Goal: Information Seeking & Learning: Learn about a topic

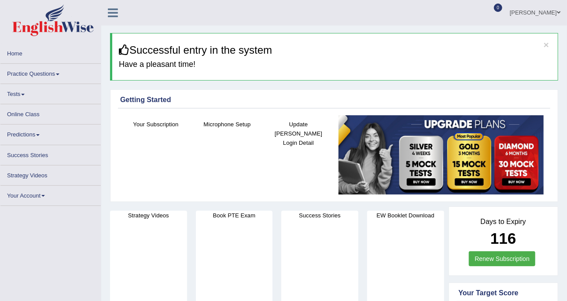
click at [42, 70] on link "Practice Questions" at bounding box center [50, 72] width 100 height 17
click at [21, 71] on link "Practice Questions" at bounding box center [50, 72] width 100 height 17
click at [47, 74] on link "Practice Questions" at bounding box center [50, 72] width 100 height 17
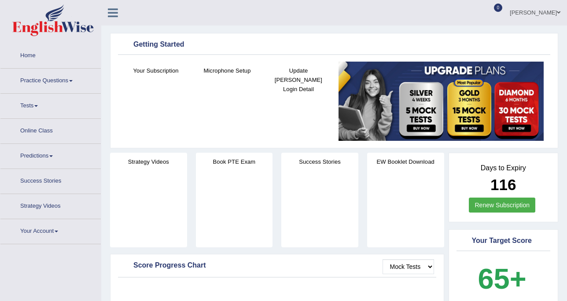
click at [55, 74] on link "Practice Questions" at bounding box center [50, 80] width 100 height 22
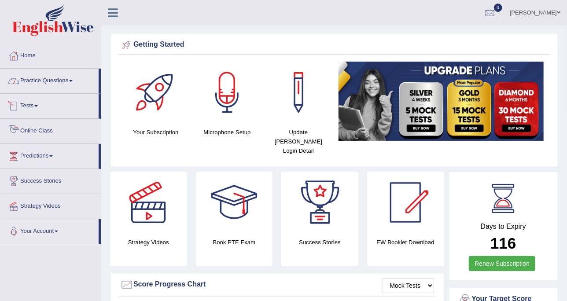
click at [50, 86] on link "Practice Questions" at bounding box center [49, 80] width 98 height 22
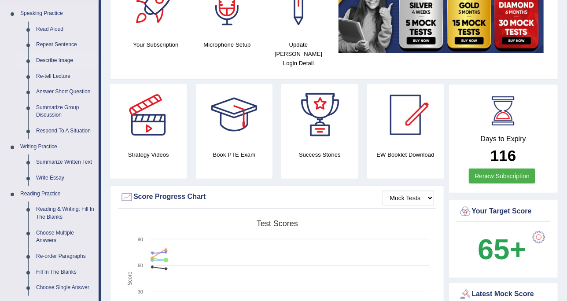
scroll to position [110, 0]
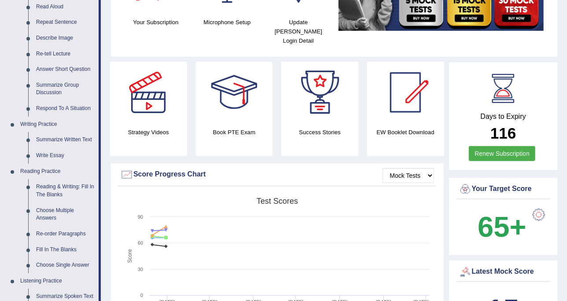
click at [63, 186] on link "Reading & Writing: Fill In The Blanks" at bounding box center [65, 190] width 67 height 23
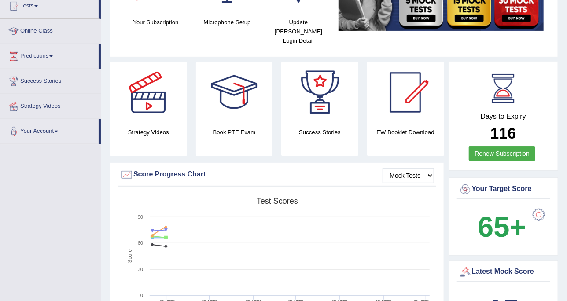
scroll to position [140, 0]
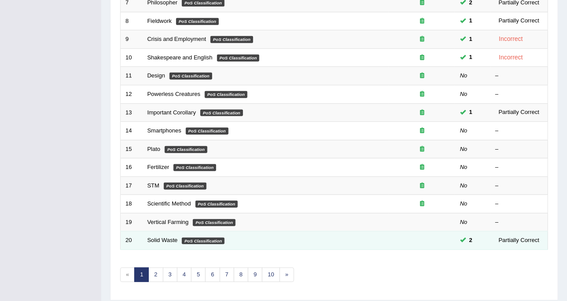
scroll to position [278, 0]
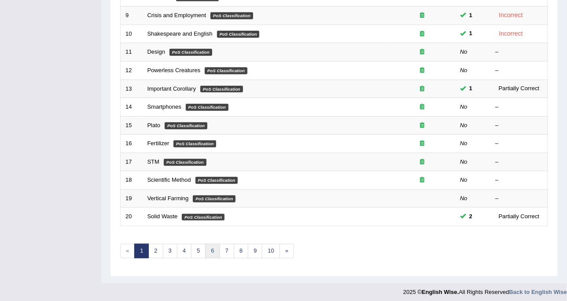
click at [213, 246] on link "6" at bounding box center [212, 251] width 15 height 15
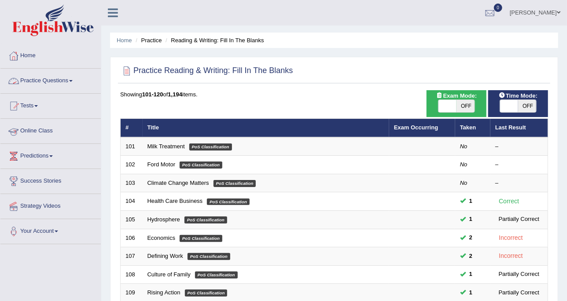
click at [10, 9] on span at bounding box center [52, 20] width 95 height 32
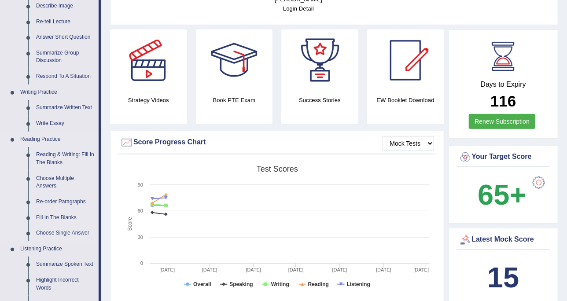
scroll to position [165, 0]
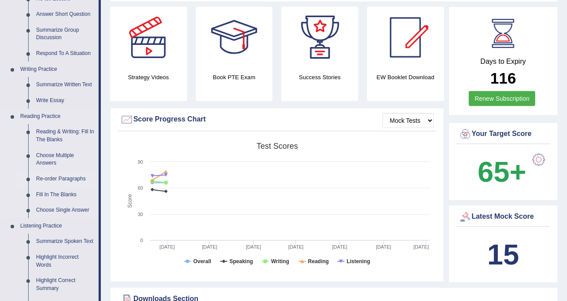
click at [56, 182] on link "Re-order Paragraphs" at bounding box center [65, 179] width 67 height 16
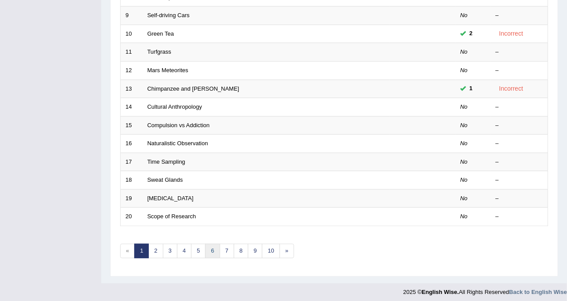
click at [208, 249] on link "6" at bounding box center [212, 251] width 15 height 15
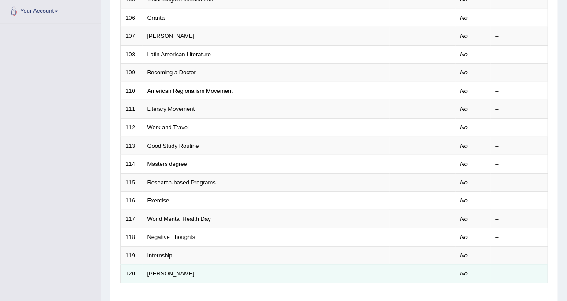
scroll to position [278, 0]
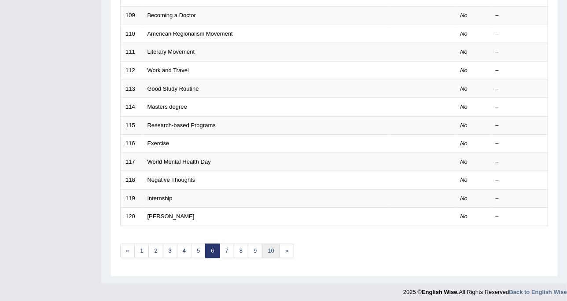
click at [269, 249] on link "10" at bounding box center [271, 251] width 18 height 15
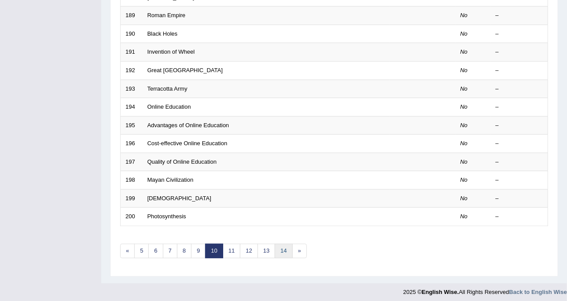
click at [283, 244] on link "14" at bounding box center [284, 251] width 18 height 15
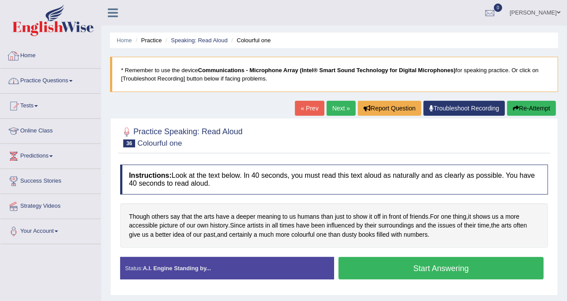
click at [61, 73] on link "Practice Questions" at bounding box center [50, 80] width 100 height 22
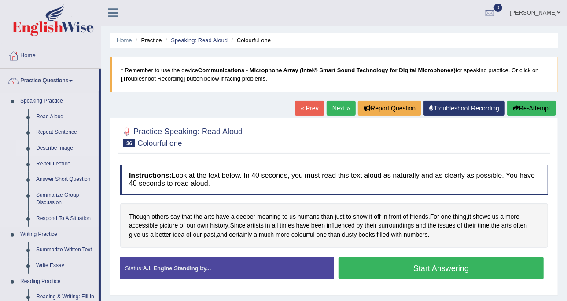
click at [63, 144] on link "Describe Image" at bounding box center [65, 149] width 67 height 16
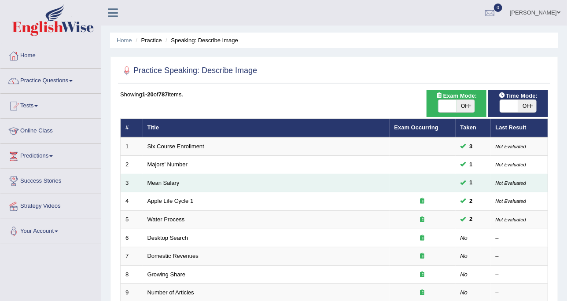
click at [174, 178] on td "Mean Salary" at bounding box center [266, 183] width 247 height 19
click at [174, 180] on link "Mean Salary" at bounding box center [164, 183] width 32 height 7
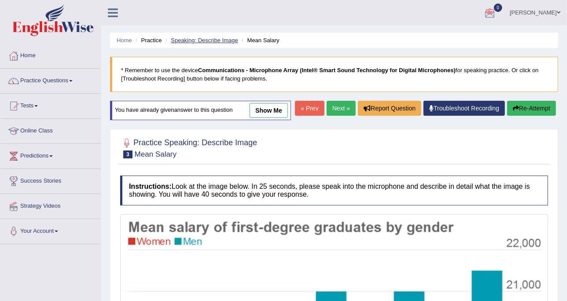
click at [213, 41] on link "Speaking: Describe Image" at bounding box center [204, 40] width 67 height 7
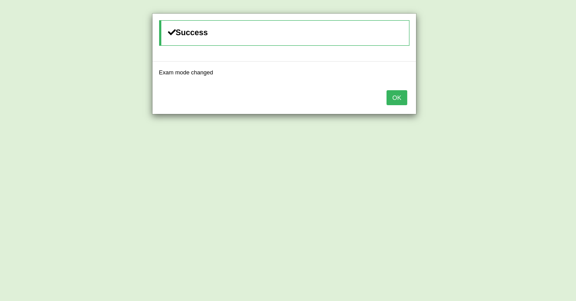
click at [395, 96] on button "OK" at bounding box center [396, 97] width 20 height 15
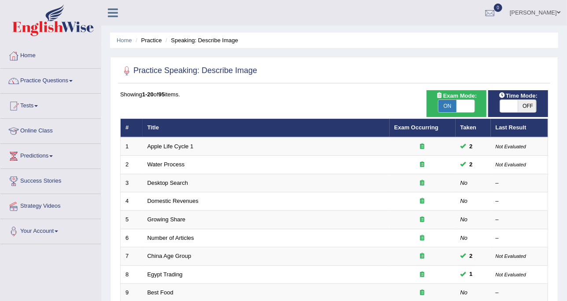
click at [511, 103] on span at bounding box center [509, 106] width 19 height 12
checkbox input "true"
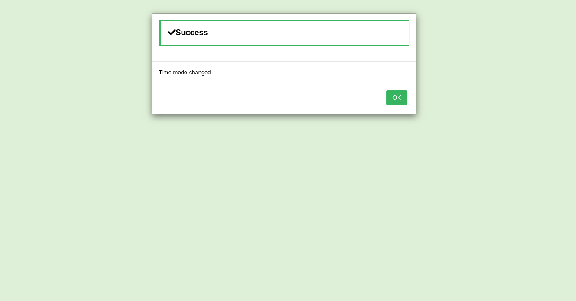
click at [398, 91] on button "OK" at bounding box center [396, 97] width 20 height 15
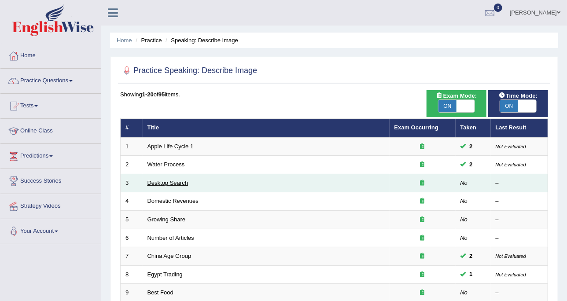
click at [175, 182] on link "Desktop Search" at bounding box center [168, 183] width 41 height 7
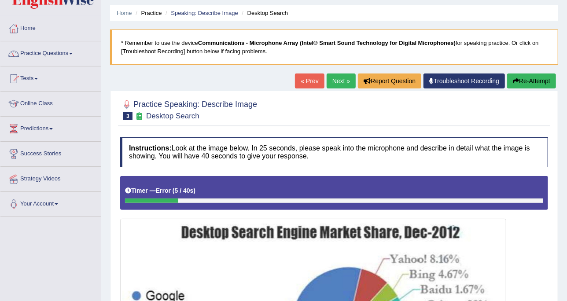
scroll to position [27, 0]
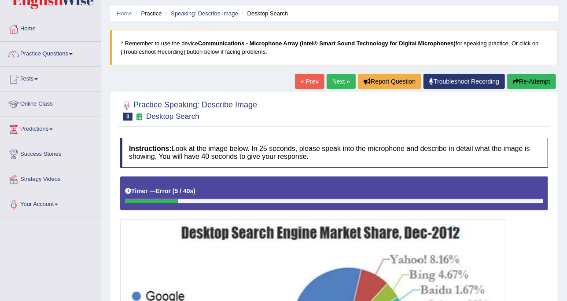
click at [513, 82] on icon "button" at bounding box center [516, 81] width 6 height 6
click at [513, 83] on icon "button" at bounding box center [516, 81] width 6 height 6
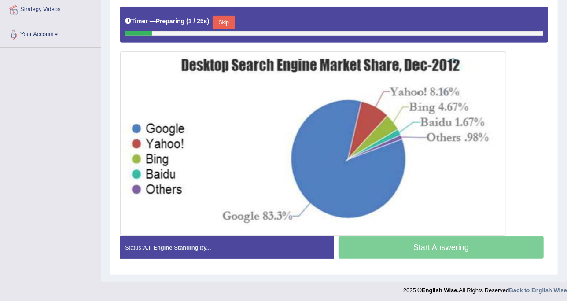
click at [219, 25] on button "Skip" at bounding box center [224, 22] width 22 height 13
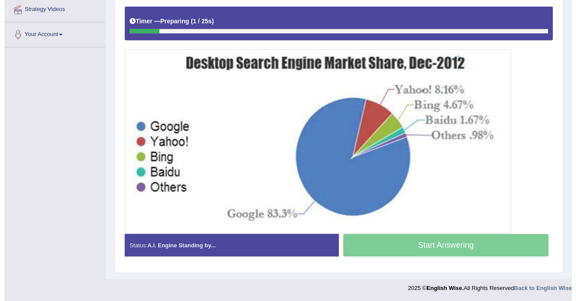
scroll to position [195, 0]
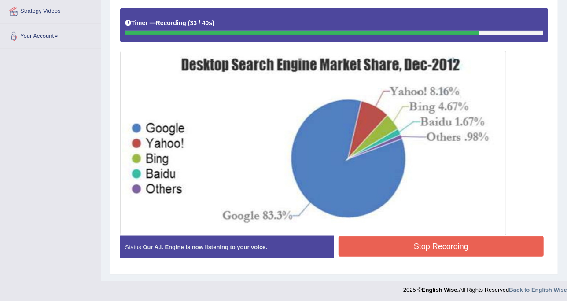
click at [496, 257] on div "Status: Our A.I. Engine is now listening to your voice. Start Answering Stop Re…" at bounding box center [334, 251] width 428 height 31
click at [497, 245] on button "Stop Recording" at bounding box center [441, 247] width 205 height 20
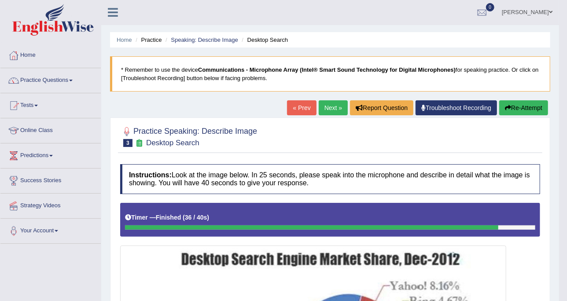
scroll to position [0, 0]
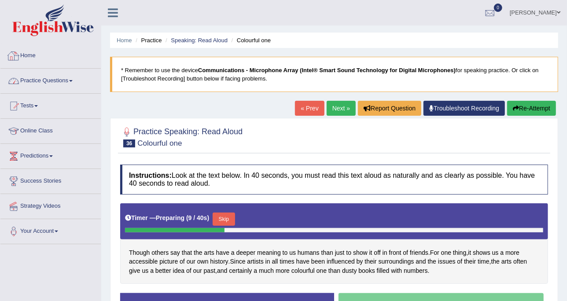
click at [56, 76] on link "Practice Questions" at bounding box center [50, 80] width 100 height 22
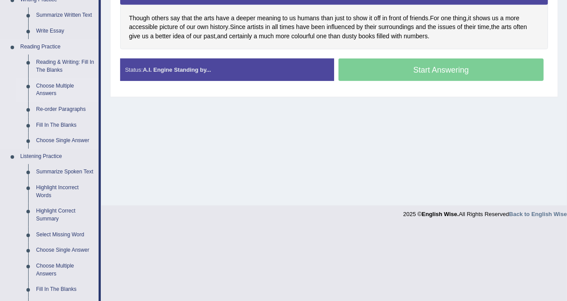
scroll to position [220, 0]
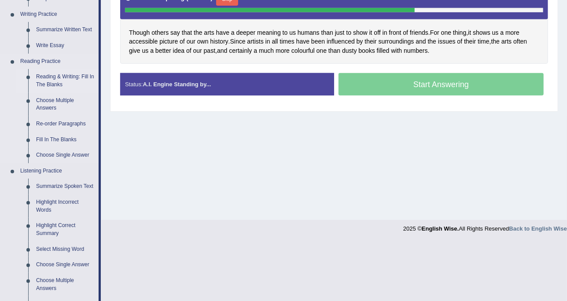
click at [56, 74] on link "Reading & Writing: Fill In The Blanks" at bounding box center [65, 80] width 67 height 23
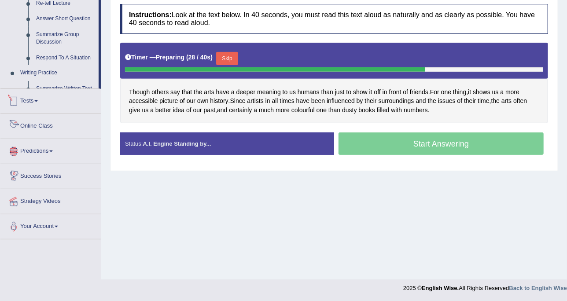
scroll to position [395, 0]
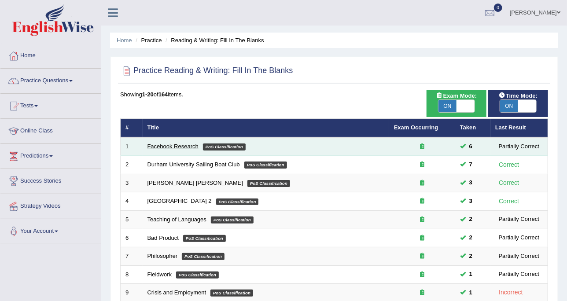
click at [170, 145] on link "Facebook Research" at bounding box center [173, 146] width 51 height 7
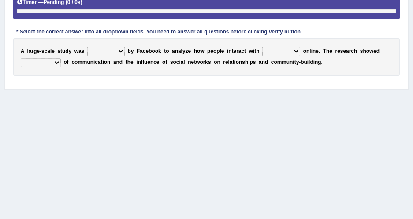
drag, startPoint x: 534, startPoint y: 0, endPoint x: 156, endPoint y: 108, distance: 393.6
click at [156, 108] on div "Home Practice Reading & Writing: Fill In The Blanks Facebook Research You have …" at bounding box center [206, 64] width 413 height 441
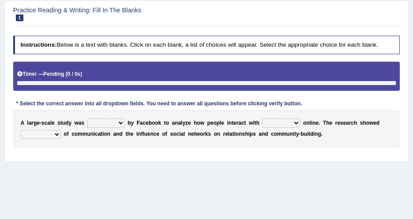
scroll to position [76, 0]
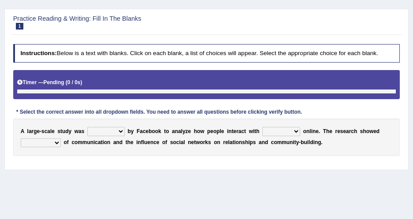
click at [125, 133] on b at bounding box center [126, 131] width 3 height 6
click at [115, 132] on select "surveyed had asked made" at bounding box center [105, 131] width 37 height 9
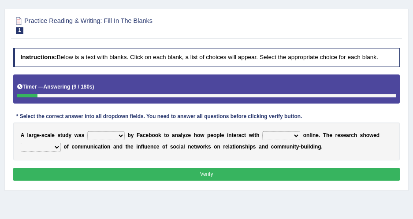
click at [140, 130] on div "A l a r g e - s c a l e s t u d y w a s surveyed had asked made b y F a c e b o…" at bounding box center [206, 140] width 387 height 37
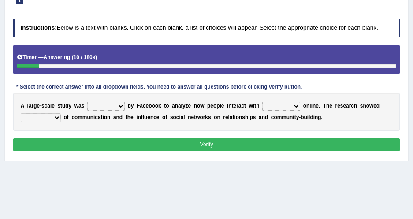
scroll to position [117, 0]
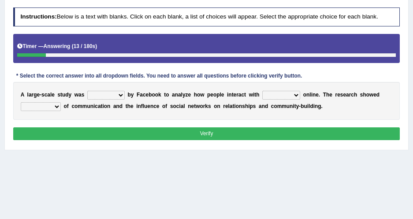
click at [115, 93] on select "surveyed had asked made" at bounding box center [105, 95] width 37 height 9
click at [103, 91] on select "surveyed had asked made" at bounding box center [105, 95] width 37 height 9
click at [177, 79] on div "* Select the correct answer into all dropdown fields. You need to answer all qu…" at bounding box center [159, 76] width 292 height 8
click at [111, 93] on select "surveyed had asked made" at bounding box center [105, 95] width 37 height 9
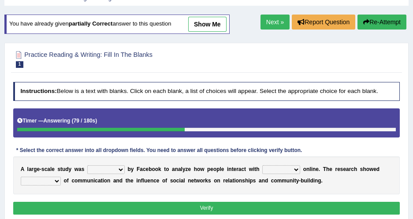
scroll to position [37, 0]
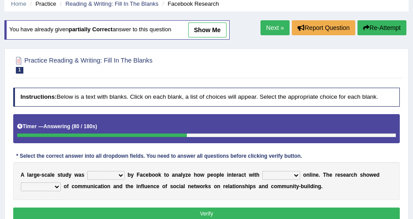
click at [104, 179] on select "surveyed had asked made" at bounding box center [105, 175] width 37 height 9
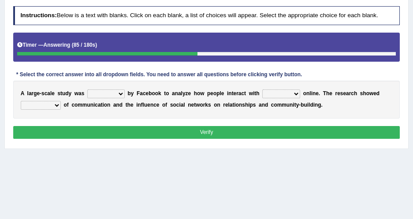
scroll to position [120, 0]
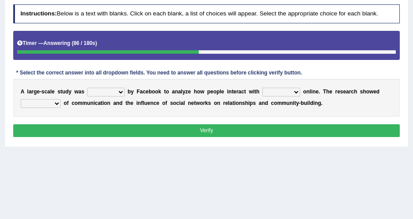
click at [115, 90] on select "surveyed had asked made" at bounding box center [105, 92] width 37 height 9
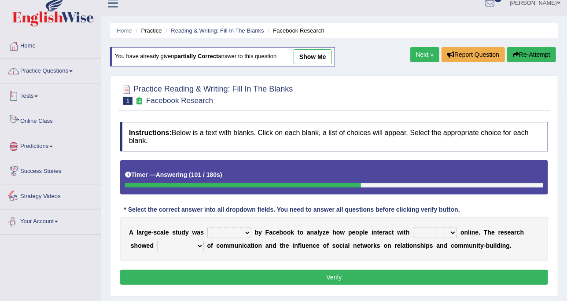
click at [36, 76] on link "Practice Questions" at bounding box center [50, 70] width 100 height 22
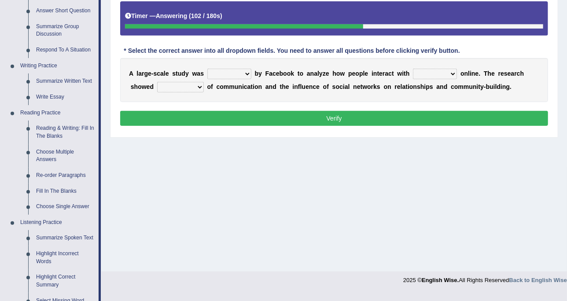
scroll to position [216, 0]
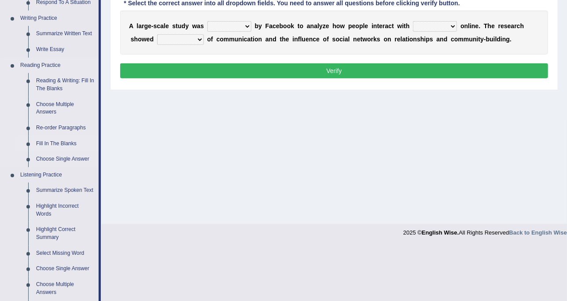
click at [56, 144] on link "Fill In The Blanks" at bounding box center [65, 144] width 67 height 16
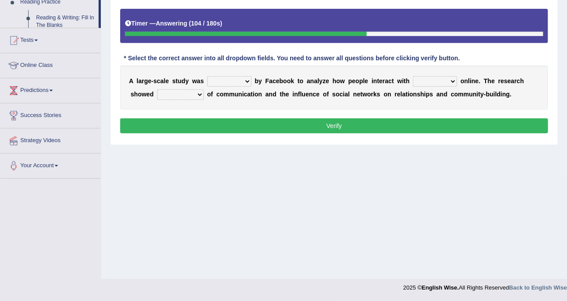
scroll to position [161, 0]
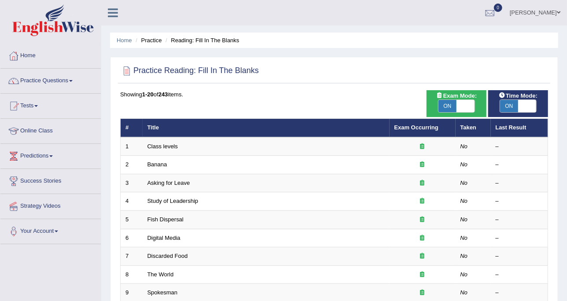
click at [155, 144] on link "Class levels" at bounding box center [163, 146] width 30 height 7
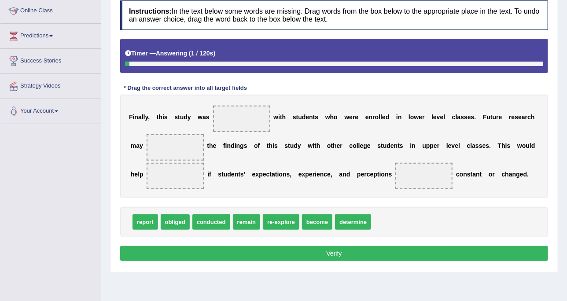
scroll to position [106, 0]
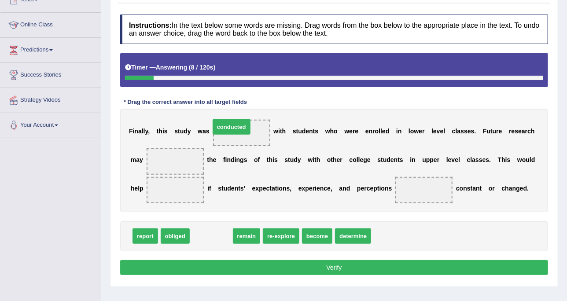
drag, startPoint x: 211, startPoint y: 239, endPoint x: 231, endPoint y: 130, distance: 111.1
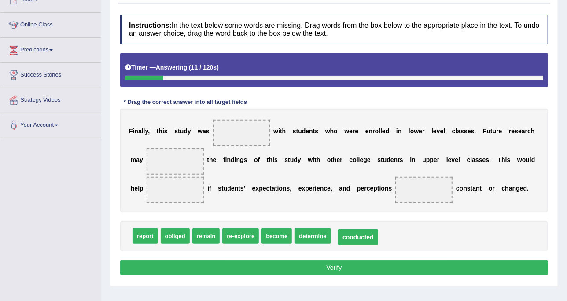
drag, startPoint x: 236, startPoint y: 132, endPoint x: 352, endPoint y: 236, distance: 156.0
click at [513, 61] on div "Timer — Answering ( 20 / 120s ) Skip" at bounding box center [334, 67] width 418 height 15
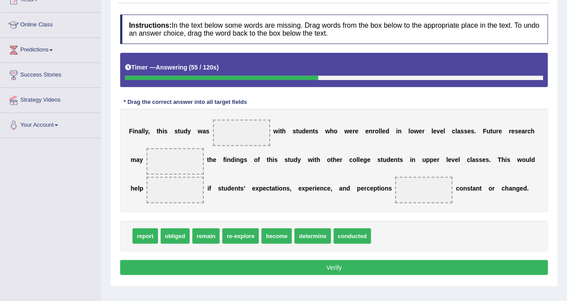
click at [326, 230] on div "report obliged remain re-explore become determine conducted" at bounding box center [334, 236] width 428 height 30
drag, startPoint x: 331, startPoint y: 230, endPoint x: 222, endPoint y: 124, distance: 152.7
click at [241, 106] on div "Instructions: In the text below some words are missing. Drag words from the box…" at bounding box center [334, 146] width 433 height 272
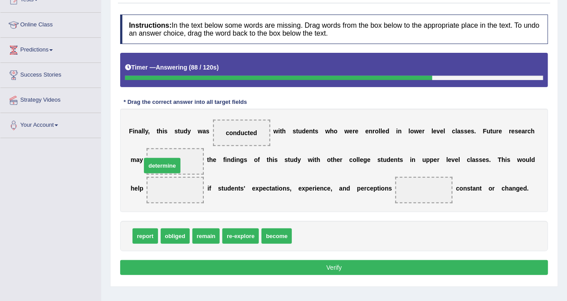
drag, startPoint x: 304, startPoint y: 237, endPoint x: 153, endPoint y: 166, distance: 166.3
click at [279, 152] on div "F i n a l l y , t h i s s t u d y w a s conducted w i t h s t u d e n t s w h o…" at bounding box center [334, 161] width 428 height 104
click at [323, 226] on div "report obliged remain re-explore become" at bounding box center [334, 236] width 428 height 30
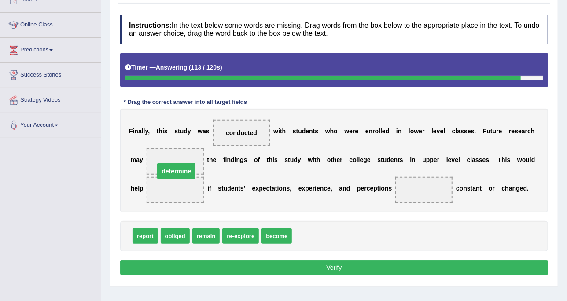
drag, startPoint x: 170, startPoint y: 158, endPoint x: 171, endPoint y: 168, distance: 10.2
drag, startPoint x: 156, startPoint y: 189, endPoint x: 159, endPoint y: 159, distance: 30.0
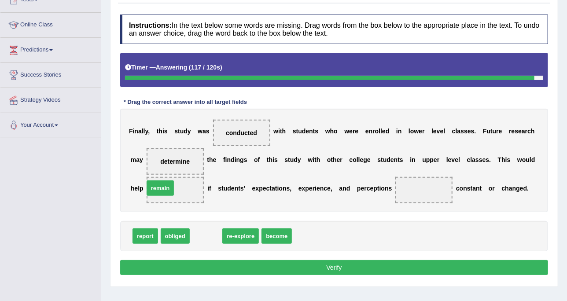
drag, startPoint x: 207, startPoint y: 235, endPoint x: 162, endPoint y: 187, distance: 66.4
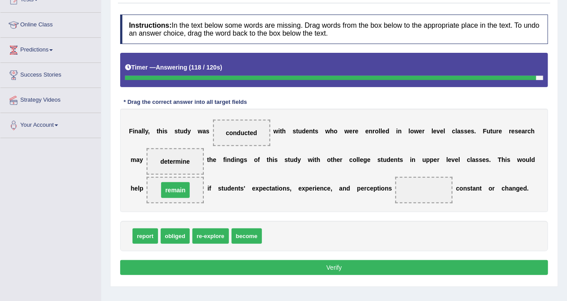
click at [265, 210] on div "F i n a l l y , t h i s s t u d y w a s conducted w i t h s t u d e n t s w h o…" at bounding box center [334, 161] width 428 height 104
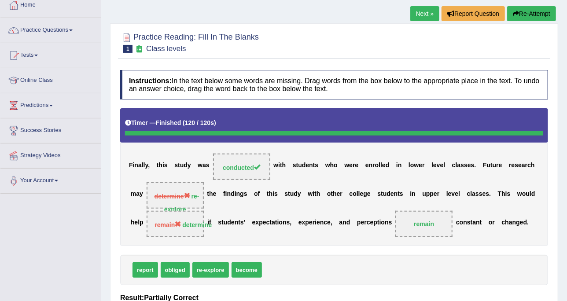
scroll to position [0, 0]
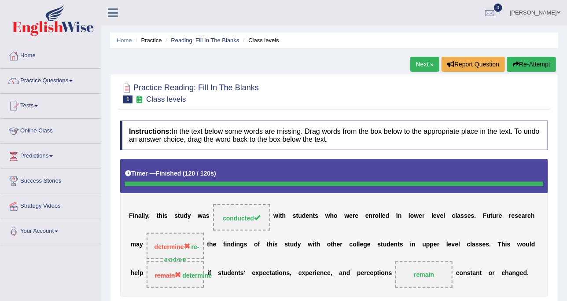
click at [437, 55] on div "Home Practice Reading: Fill In The Blanks Class levels Next » Report Question R…" at bounding box center [334, 220] width 466 height 441
click at [430, 63] on link "Next »" at bounding box center [425, 64] width 29 height 15
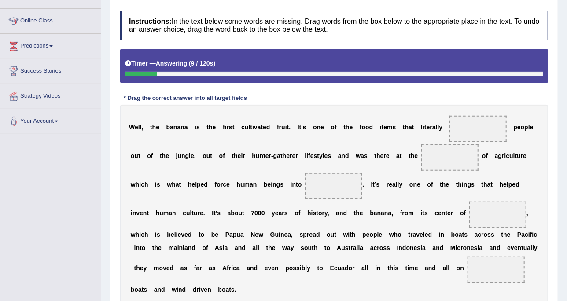
scroll to position [165, 0]
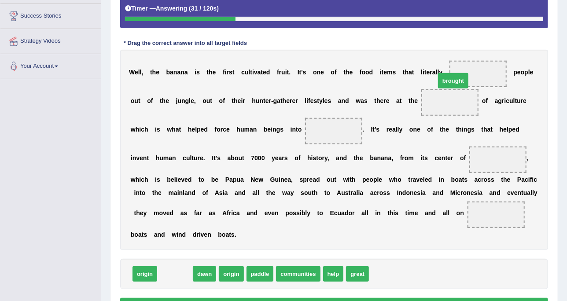
drag, startPoint x: 170, startPoint y: 259, endPoint x: 449, endPoint y: 66, distance: 339.0
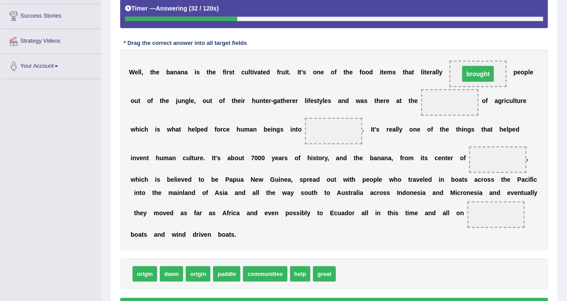
click at [474, 45] on div "Instructions: In the text below some words are missing. Drag words from the box…" at bounding box center [334, 135] width 433 height 369
click at [421, 126] on b at bounding box center [423, 129] width 4 height 7
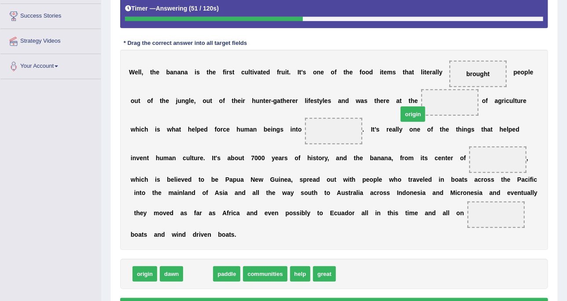
drag, startPoint x: 195, startPoint y: 260, endPoint x: 410, endPoint y: 101, distance: 267.7
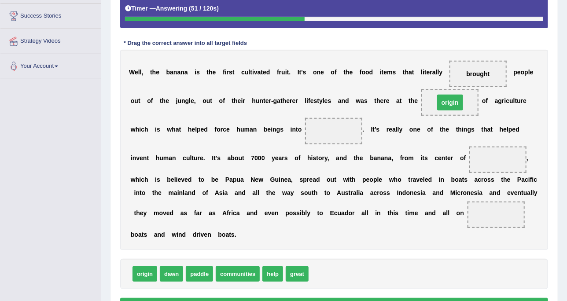
click at [377, 77] on div "W e l l , t h e b a n a n a i s t h e f i r s t c u l t i v a t e d f r u i t .…" at bounding box center [334, 150] width 428 height 200
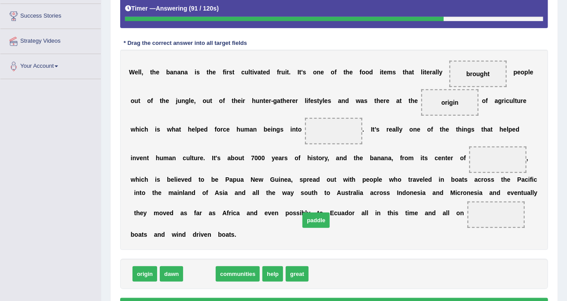
drag, startPoint x: 192, startPoint y: 263, endPoint x: 309, endPoint y: 208, distance: 128.9
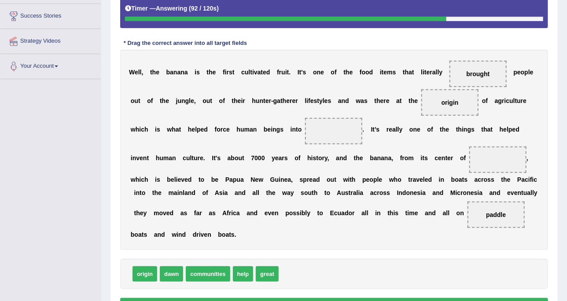
click at [347, 197] on div "W e l l , t h e b a n a n a i s t h e f i r s t c u l t i v a t e d f r u i t .…" at bounding box center [334, 150] width 428 height 200
click at [305, 140] on span at bounding box center [333, 131] width 57 height 26
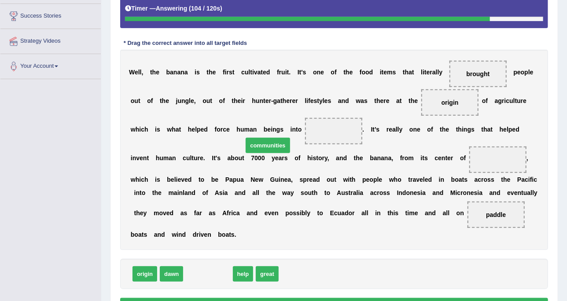
drag, startPoint x: 214, startPoint y: 263, endPoint x: 274, endPoint y: 134, distance: 142.5
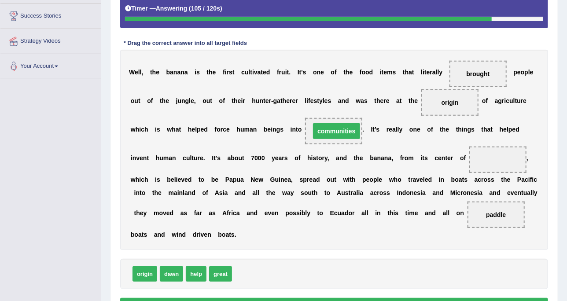
click at [329, 170] on div "W e l l , t h e b a n a n a i s t h e f i r s t c u l t i v a t e d f r u i t .…" at bounding box center [334, 150] width 428 height 200
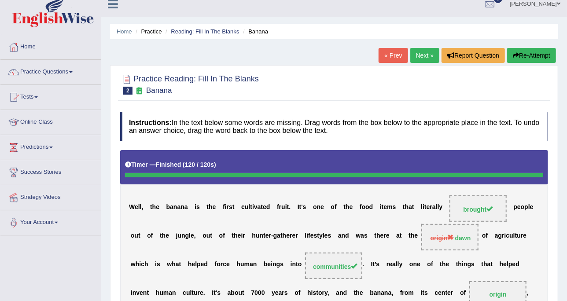
scroll to position [0, 0]
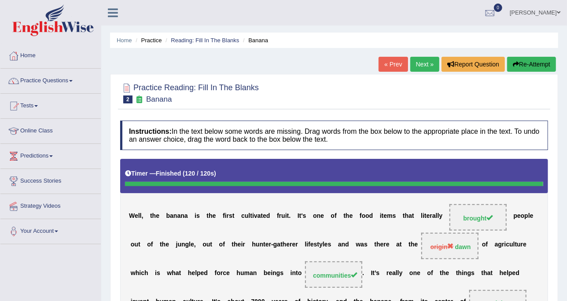
click at [422, 71] on link "Next »" at bounding box center [425, 64] width 29 height 15
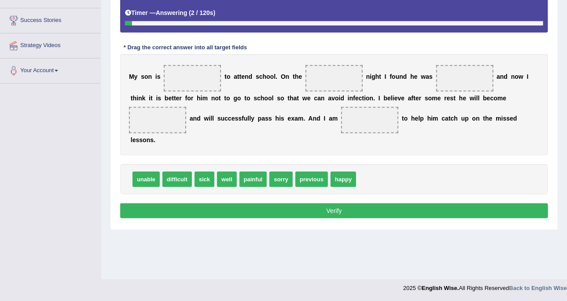
scroll to position [106, 0]
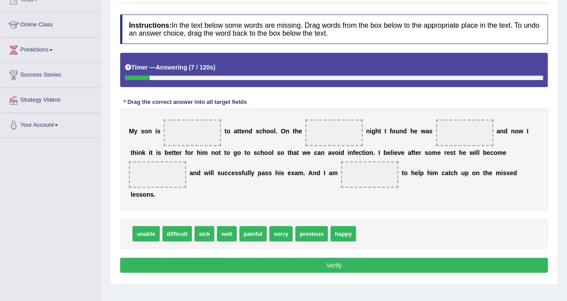
click at [480, 93] on div "Instructions: In the text below some words are missing. Drag words from the box…" at bounding box center [334, 145] width 433 height 270
drag, startPoint x: 154, startPoint y: 234, endPoint x: 200, endPoint y: 132, distance: 112.8
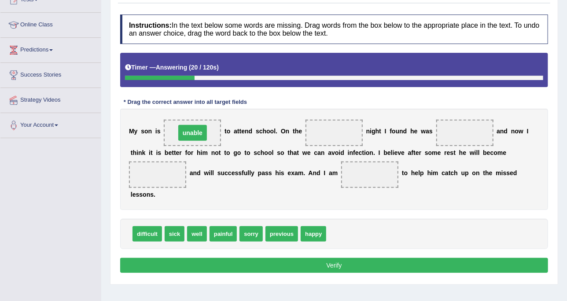
click at [232, 116] on div "M y s o n i s unable t o a t t e n d s c h o o l . O n t h e n i g h t I f o u …" at bounding box center [334, 159] width 428 height 101
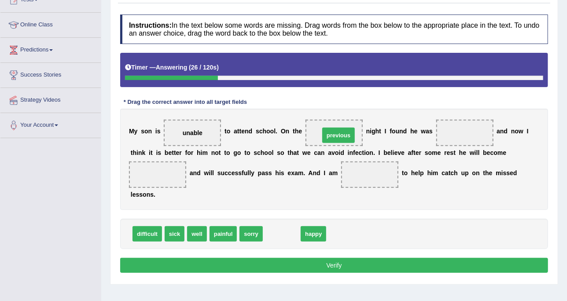
drag, startPoint x: 271, startPoint y: 234, endPoint x: 329, endPoint y: 137, distance: 113.6
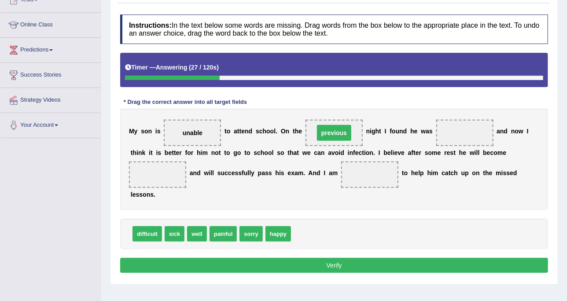
click at [344, 99] on div "Instructions: In the text below some words are missing. Drag words from the box…" at bounding box center [334, 145] width 433 height 270
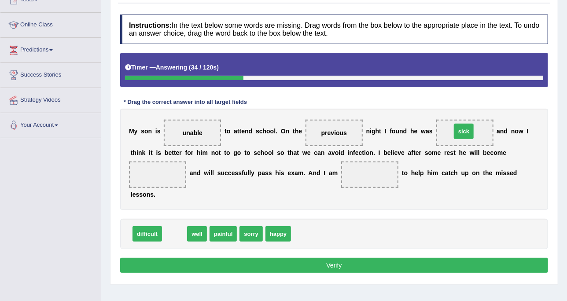
drag, startPoint x: 178, startPoint y: 233, endPoint x: 467, endPoint y: 131, distance: 306.7
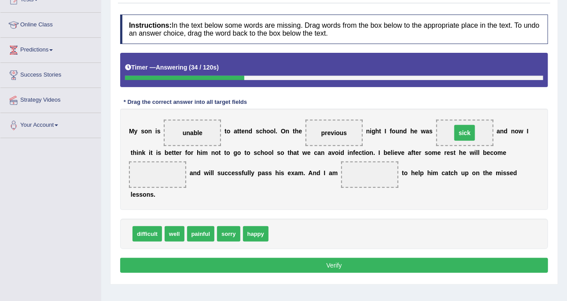
click at [479, 106] on div "Instructions: In the text below some words are missing. Drag words from the box…" at bounding box center [334, 145] width 433 height 270
drag, startPoint x: 177, startPoint y: 239, endPoint x: 503, endPoint y: 170, distance: 333.2
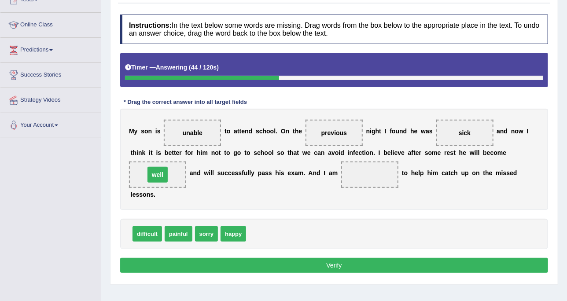
click at [493, 177] on b at bounding box center [495, 173] width 4 height 7
click at [269, 246] on div "difficult painful sorry happy" at bounding box center [334, 234] width 428 height 30
drag, startPoint x: 234, startPoint y: 230, endPoint x: 287, endPoint y: 177, distance: 74.4
click at [326, 213] on div "Instructions: In the text below some words are missing. Drag words from the box…" at bounding box center [334, 145] width 433 height 270
drag, startPoint x: 342, startPoint y: 273, endPoint x: 344, endPoint y: 265, distance: 8.7
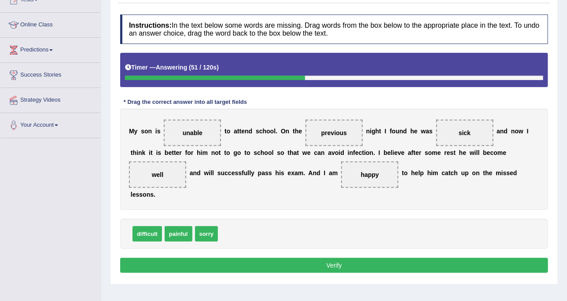
click at [342, 272] on button "Verify" at bounding box center [334, 265] width 428 height 15
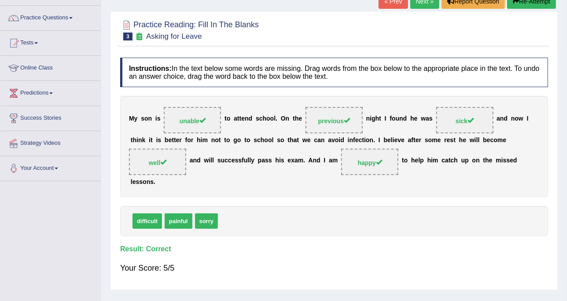
scroll to position [0, 0]
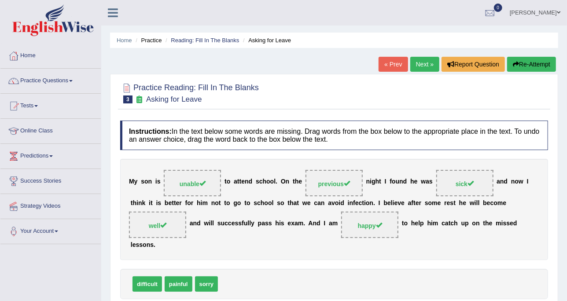
click at [421, 66] on link "Next »" at bounding box center [425, 64] width 29 height 15
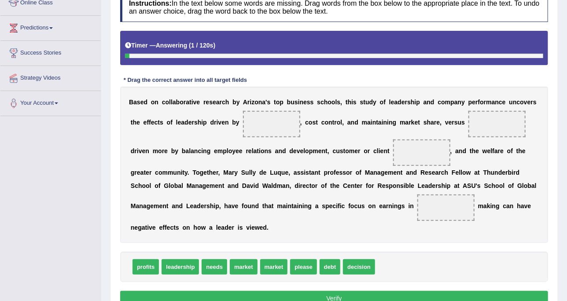
scroll to position [161, 0]
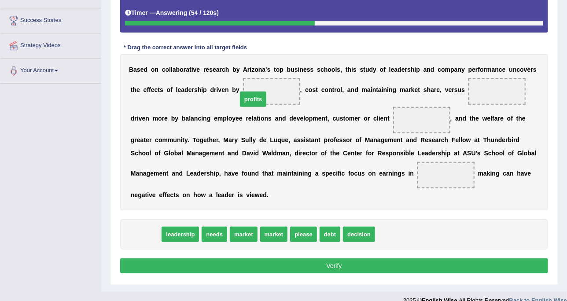
drag, startPoint x: 148, startPoint y: 221, endPoint x: 255, endPoint y: 86, distance: 172.8
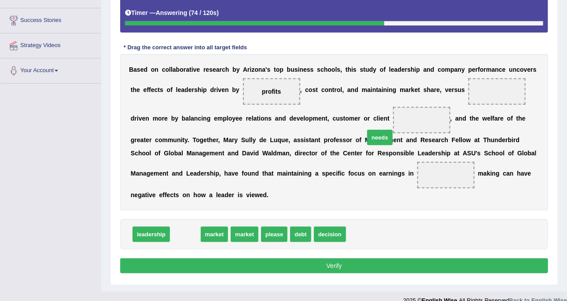
drag, startPoint x: 181, startPoint y: 220, endPoint x: 375, endPoint y: 123, distance: 217.5
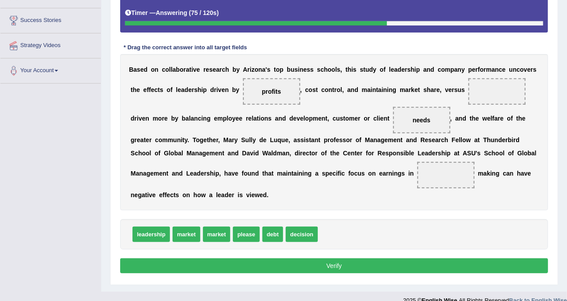
click at [460, 112] on div "B a s e d o n c o l l a b o r a t i v e r e s e a r c h b y A r i z o n a ' s t…" at bounding box center [334, 132] width 428 height 156
click at [381, 137] on b "g" at bounding box center [383, 140] width 4 height 7
click at [263, 193] on div "B a s e d o n c o l l a b o r a t i v e r e s e a r c h b y A r i z o n a ' s t…" at bounding box center [334, 132] width 428 height 156
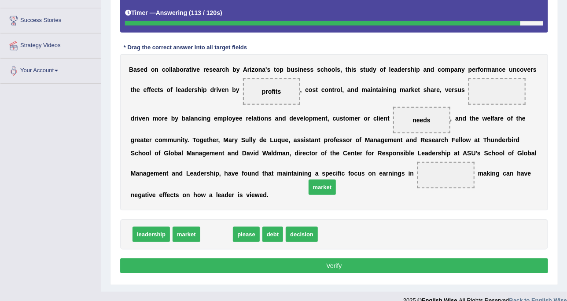
drag, startPoint x: 210, startPoint y: 217, endPoint x: 316, endPoint y: 170, distance: 115.6
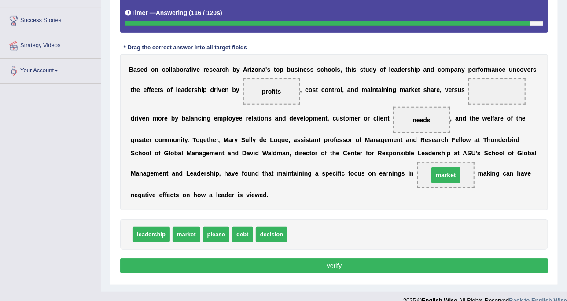
drag, startPoint x: 367, startPoint y: 193, endPoint x: 375, endPoint y: 189, distance: 8.7
click at [368, 193] on div "B a s e d o n c o l l a b o r a t i v e r e s e a r c h b y A r i z o n a ' s t…" at bounding box center [334, 132] width 428 height 156
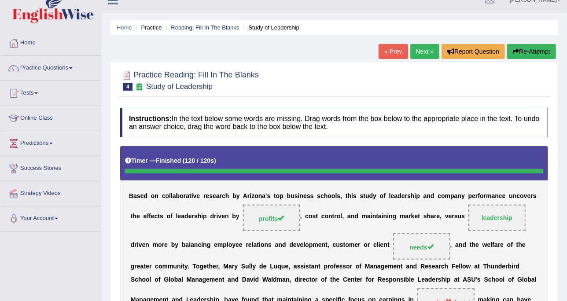
scroll to position [0, 0]
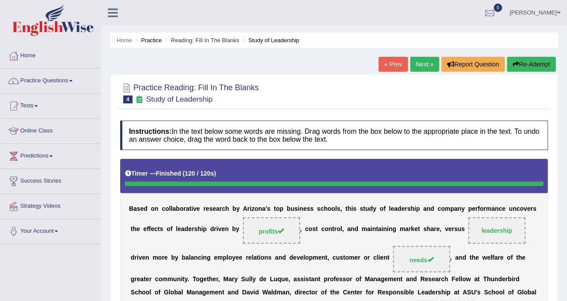
click at [418, 68] on link "Next »" at bounding box center [425, 64] width 29 height 15
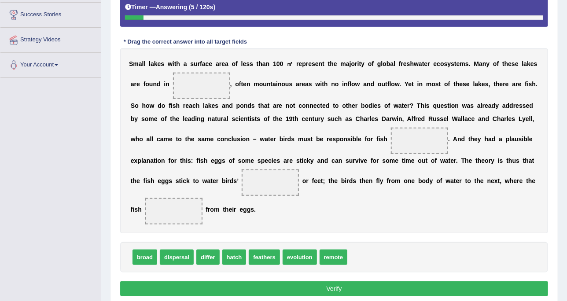
scroll to position [171, 0]
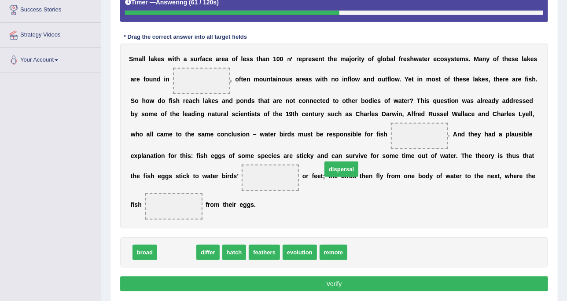
drag, startPoint x: 176, startPoint y: 219, endPoint x: 341, endPoint y: 131, distance: 186.4
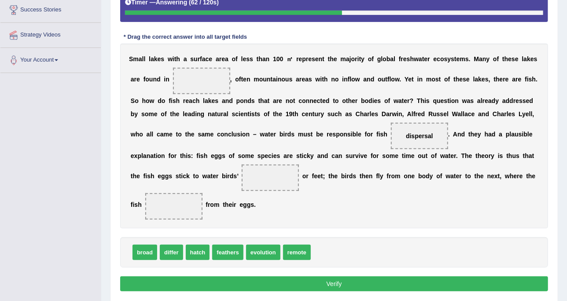
click at [203, 193] on span at bounding box center [173, 206] width 57 height 26
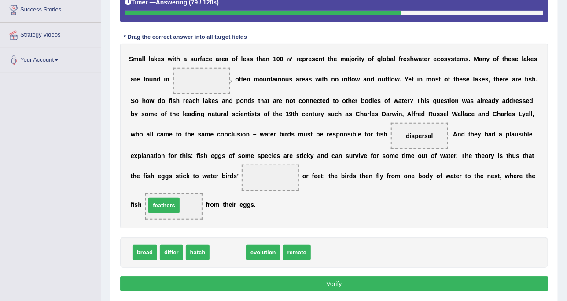
drag, startPoint x: 224, startPoint y: 217, endPoint x: 160, endPoint y: 170, distance: 79.4
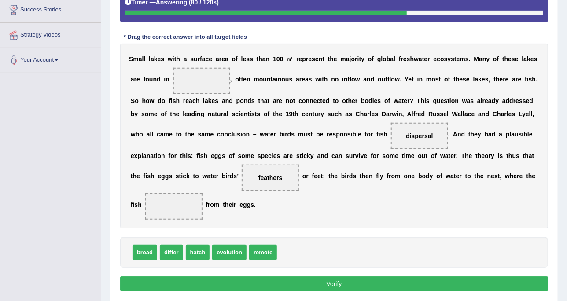
click at [431, 120] on div "S m a l l l a k e s w i t h a s u r f a c e a r e a o f l e s s t h a n 1 0 0 ㎡…" at bounding box center [334, 136] width 428 height 185
drag, startPoint x: 194, startPoint y: 223, endPoint x: 468, endPoint y: 177, distance: 278.3
click at [426, 119] on div "S m a l l l a k e s w i t h a s u r f a c e a r e a o f l e s s t h a n 1 0 0 ㎡…" at bounding box center [334, 136] width 428 height 185
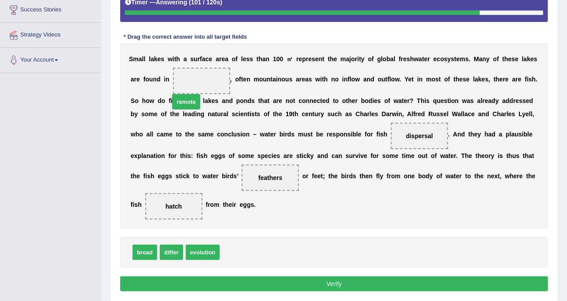
drag, startPoint x: 229, startPoint y: 228, endPoint x: 179, endPoint y: 77, distance: 158.8
click at [367, 277] on button "Verify" at bounding box center [334, 284] width 428 height 15
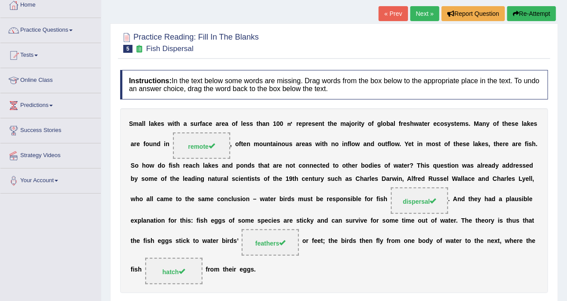
scroll to position [0, 0]
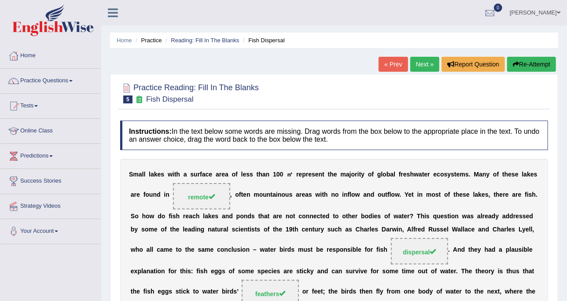
click at [428, 68] on link "Next »" at bounding box center [425, 64] width 29 height 15
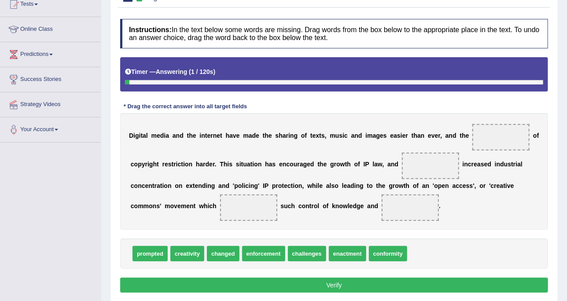
scroll to position [110, 0]
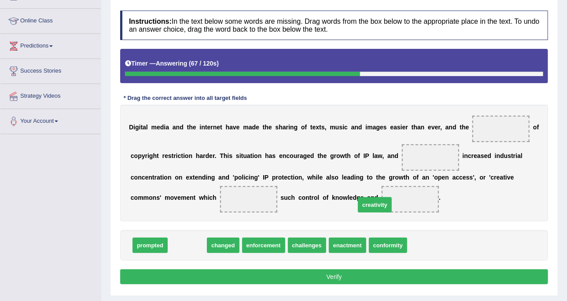
drag, startPoint x: 182, startPoint y: 244, endPoint x: 370, endPoint y: 204, distance: 192.0
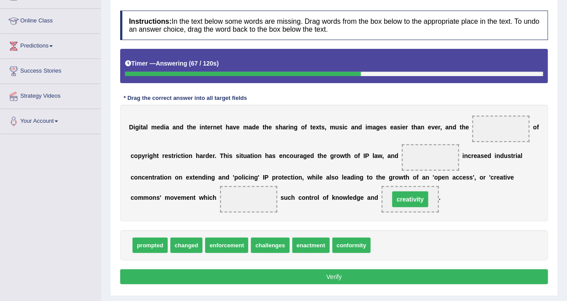
click at [433, 196] on div "D i g i t a l m e d i a a n d t h e i n t e r n e t h a v e m a d e t h e s h a…" at bounding box center [334, 163] width 428 height 117
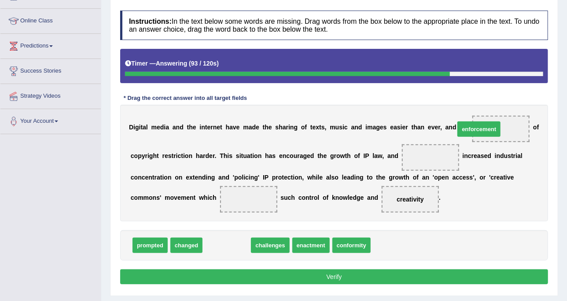
drag, startPoint x: 233, startPoint y: 244, endPoint x: 489, endPoint y: 127, distance: 280.9
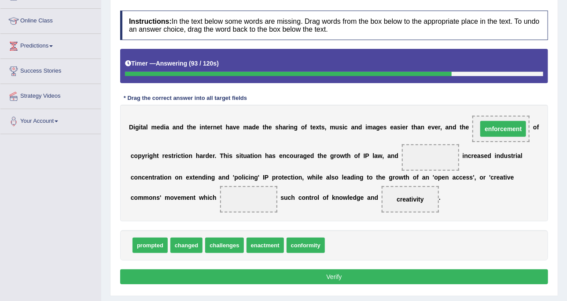
click at [517, 153] on div "D i g i t a l m e d i a a n d t h e i n t e r n e t h a v e m a d e t h e s h a…" at bounding box center [334, 163] width 428 height 117
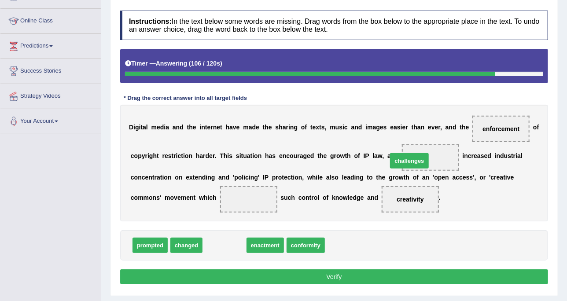
drag, startPoint x: 214, startPoint y: 244, endPoint x: 399, endPoint y: 159, distance: 203.4
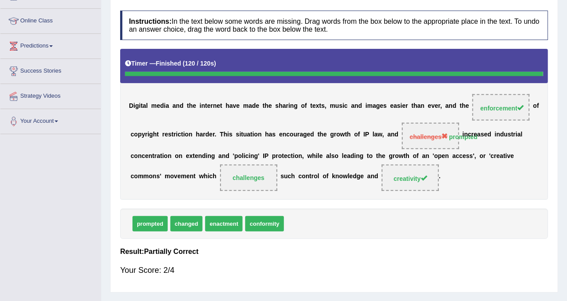
click at [473, 198] on div "D i g i t a l m e d i a a n d t h e i n t e r n e t h a v e m a d e t h e s h a…" at bounding box center [334, 124] width 428 height 151
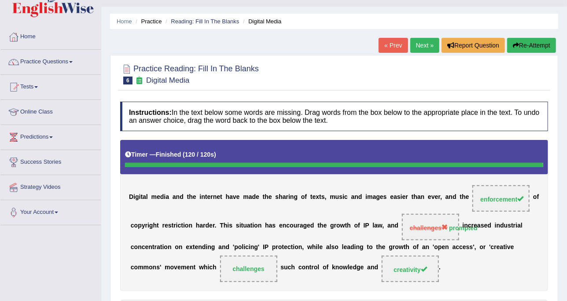
scroll to position [0, 0]
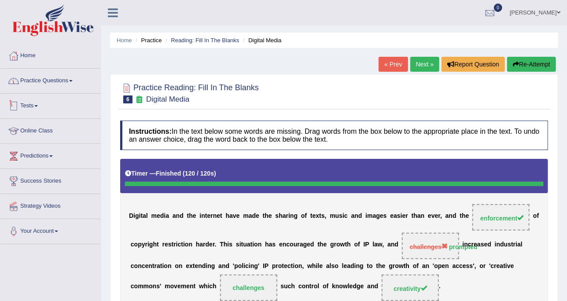
click at [75, 85] on link "Practice Questions" at bounding box center [50, 80] width 100 height 22
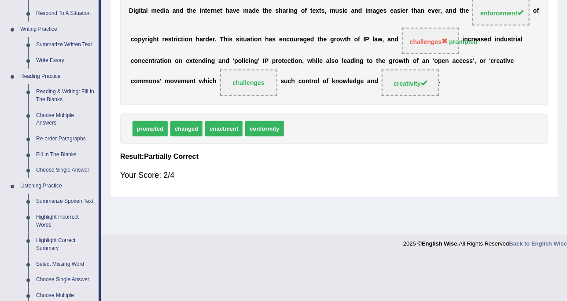
scroll to position [220, 0]
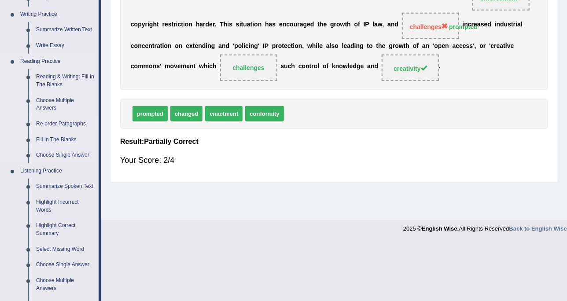
click at [68, 122] on link "Re-order Paragraphs" at bounding box center [65, 124] width 67 height 16
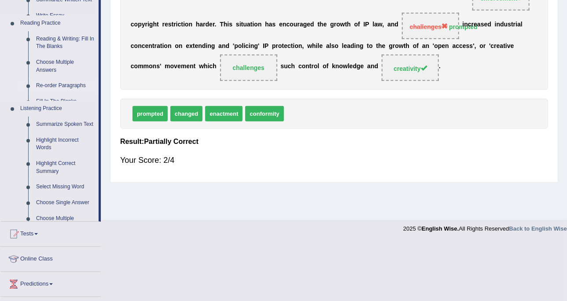
scroll to position [161, 0]
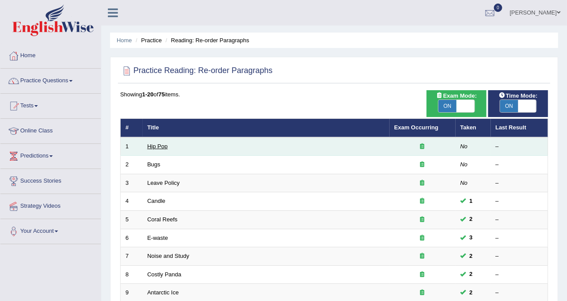
click at [160, 145] on link "Hip Pop" at bounding box center [158, 146] width 20 height 7
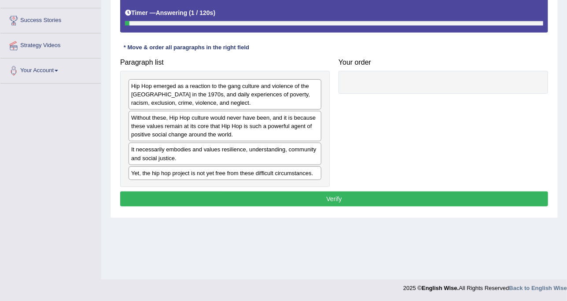
scroll to position [161, 0]
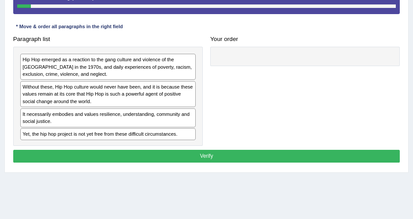
drag, startPoint x: 520, startPoint y: 1, endPoint x: 217, endPoint y: 70, distance: 310.5
click at [217, 70] on div "Paragraph list Hip Hop emerged as a reaction to the gang culture and violence o…" at bounding box center [206, 89] width 394 height 113
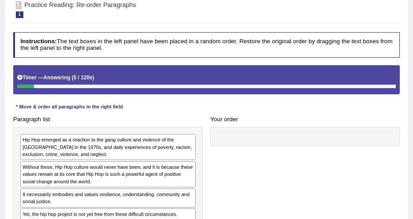
scroll to position [121, 0]
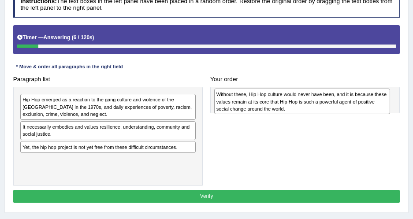
drag, startPoint x: 102, startPoint y: 128, endPoint x: 337, endPoint y: 93, distance: 237.4
click at [337, 93] on div "Without these, Hip Hop culture would never have been, and it is because these v…" at bounding box center [302, 102] width 176 height 26
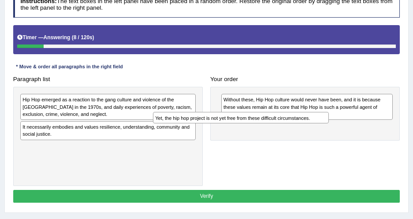
drag, startPoint x: 177, startPoint y: 144, endPoint x: 341, endPoint y: 119, distance: 166.2
click at [341, 119] on div "Paragraph list Hip Hop emerged as a reaction to the gang culture and violence o…" at bounding box center [206, 129] width 394 height 113
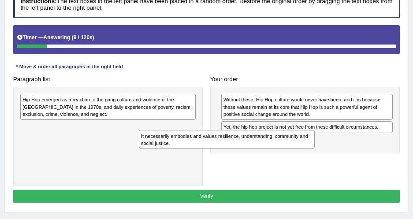
drag, startPoint x: 171, startPoint y: 125, endPoint x: 330, endPoint y: 144, distance: 160.1
click at [327, 144] on div "Paragraph list Hip Hop emerged as a reaction to the gang culture and violence o…" at bounding box center [206, 129] width 394 height 113
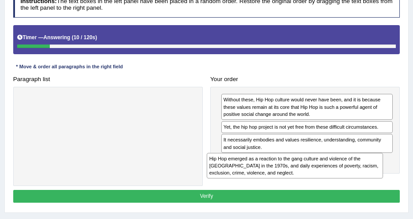
drag, startPoint x: 178, startPoint y: 107, endPoint x: 416, endPoint y: 177, distance: 248.1
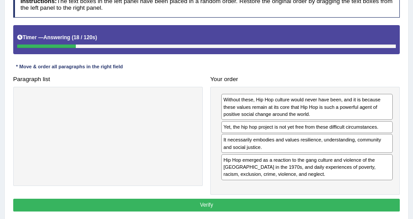
click at [230, 138] on div "It necessarily embodies and values resilience, understanding, community and soc…" at bounding box center [306, 143] width 171 height 19
drag, startPoint x: 233, startPoint y: 151, endPoint x: 120, endPoint y: 148, distance: 112.4
click at [120, 148] on div "Paragraph list Correct order Hip Hop emerged as a reaction to the gang culture …" at bounding box center [206, 134] width 394 height 122
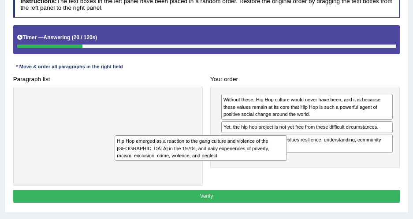
drag, startPoint x: 273, startPoint y: 170, endPoint x: 133, endPoint y: 154, distance: 141.0
click at [110, 160] on div "Paragraph list Correct order Hip Hop emerged as a reaction to the gang culture …" at bounding box center [206, 129] width 394 height 113
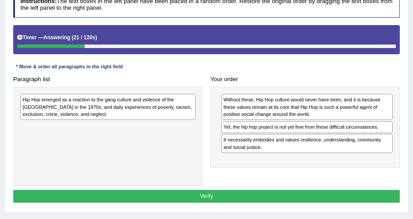
drag, startPoint x: 280, startPoint y: 151, endPoint x: 114, endPoint y: 133, distance: 167.0
click at [111, 134] on div "Paragraph list Hip Hop emerged as a reaction to the gang culture and violence o…" at bounding box center [206, 129] width 394 height 113
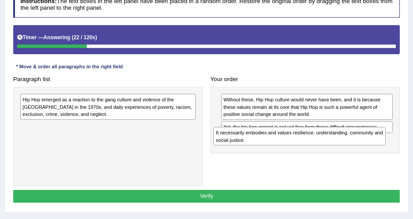
drag, startPoint x: 259, startPoint y: 141, endPoint x: 79, endPoint y: 139, distance: 179.3
click at [213, 139] on div "It necessarily embodies and values resilience, understanding, community and soc…" at bounding box center [299, 136] width 172 height 19
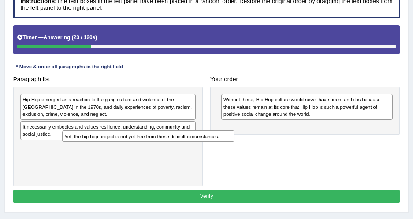
drag, startPoint x: 252, startPoint y: 130, endPoint x: 69, endPoint y: 148, distance: 184.2
click at [67, 150] on div "Paragraph list Hip Hop emerged as a reaction to the gang culture and violence o…" at bounding box center [206, 129] width 394 height 113
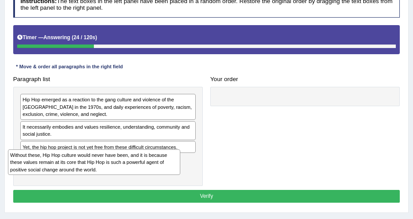
drag, startPoint x: 264, startPoint y: 96, endPoint x: 16, endPoint y: 165, distance: 257.4
click at [16, 165] on div "Without these, Hip Hop culture would never have been, and it is because these v…" at bounding box center [94, 162] width 172 height 26
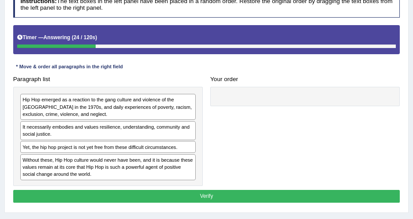
click at [126, 74] on div "Paragraph list Hip Hop emerged as a reaction to the gang culture and violence o…" at bounding box center [107, 129] width 197 height 113
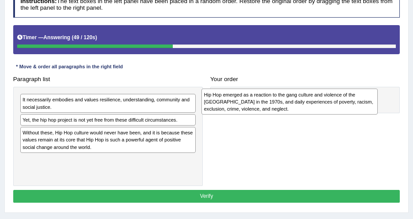
drag, startPoint x: 42, startPoint y: 98, endPoint x: 258, endPoint y: 95, distance: 215.4
click at [258, 95] on div "Hip Hop emerged as a reaction to the gang culture and violence of the [GEOGRAPH…" at bounding box center [289, 102] width 176 height 26
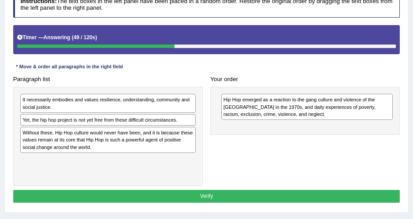
click at [276, 80] on h4 "Your order" at bounding box center [304, 79] width 189 height 7
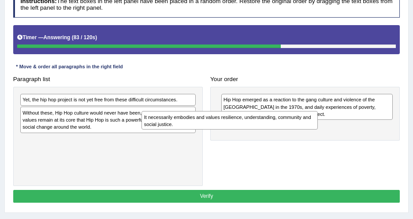
drag, startPoint x: 72, startPoint y: 103, endPoint x: 217, endPoint y: 127, distance: 146.9
click at [217, 127] on div "It necessarily embodies and values resilience, understanding, community and soc…" at bounding box center [229, 120] width 176 height 19
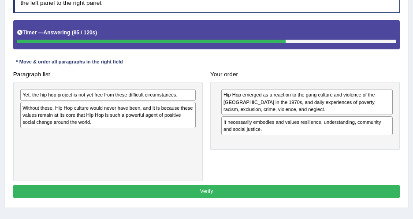
scroll to position [125, 0]
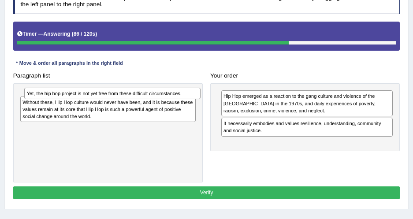
drag, startPoint x: 157, startPoint y: 95, endPoint x: 213, endPoint y: 102, distance: 56.8
click at [200, 99] on div "Yet, the hip hop project is not yet free from these difficult circumstances." at bounding box center [112, 93] width 176 height 11
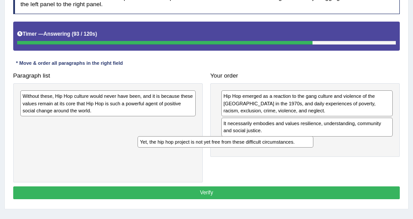
drag, startPoint x: 170, startPoint y: 93, endPoint x: 321, endPoint y: 156, distance: 163.5
click at [321, 156] on div "Paragraph list Yet, the hip hop project is not yet free from these difficult ci…" at bounding box center [206, 125] width 394 height 113
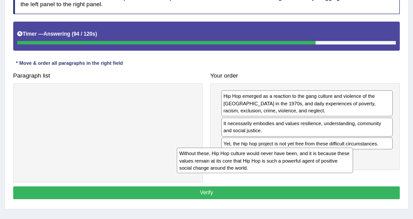
drag, startPoint x: 177, startPoint y: 97, endPoint x: 406, endPoint y: 169, distance: 240.5
click at [372, 169] on div "Paragraph list Without these, Hip Hop culture would never have been, and it is …" at bounding box center [206, 125] width 394 height 113
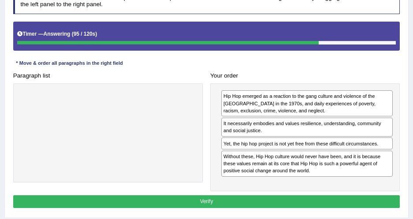
click at [365, 80] on div "Your order Hip Hop emerged as a reaction to the gang culture and violence of th…" at bounding box center [305, 130] width 197 height 122
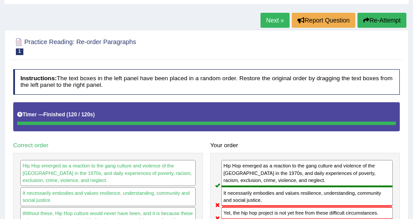
scroll to position [4, 0]
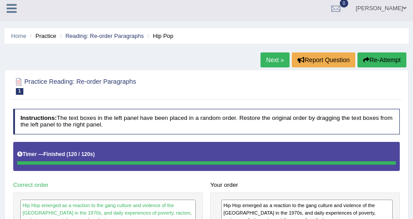
click at [264, 65] on link "Next »" at bounding box center [274, 59] width 29 height 15
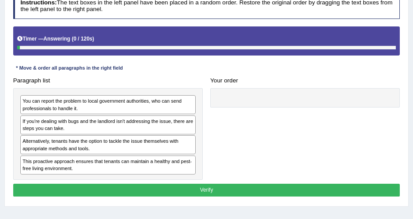
scroll to position [160, 0]
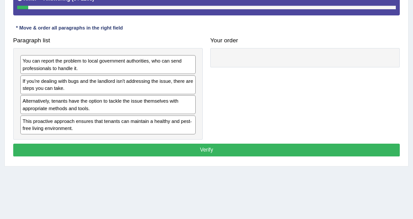
click at [170, 37] on h4 "Paragraph list" at bounding box center [107, 40] width 189 height 7
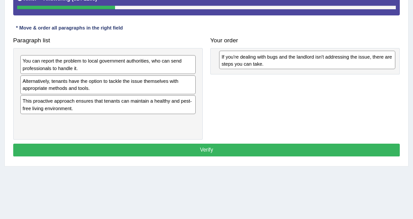
drag, startPoint x: 129, startPoint y: 85, endPoint x: 365, endPoint y: 63, distance: 237.1
click at [365, 63] on div "If you're dealing with bugs and the landlord isn't addressing the issue, there …" at bounding box center [307, 60] width 176 height 19
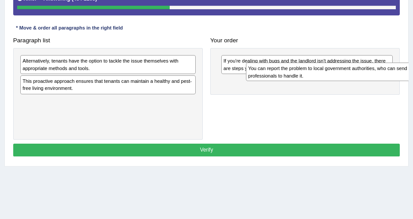
drag, startPoint x: 148, startPoint y: 60, endPoint x: 419, endPoint y: 75, distance: 271.3
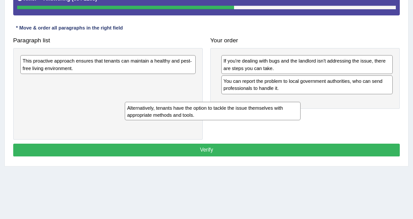
drag, startPoint x: 170, startPoint y: 64, endPoint x: 382, endPoint y: 109, distance: 216.6
click at [382, 109] on div "Paragraph list Alternatively, tenants have the option to tackle the issue thems…" at bounding box center [206, 87] width 394 height 106
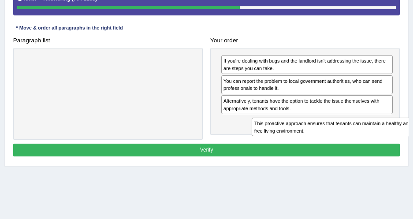
drag, startPoint x: 145, startPoint y: 66, endPoint x: 419, endPoint y: 143, distance: 285.2
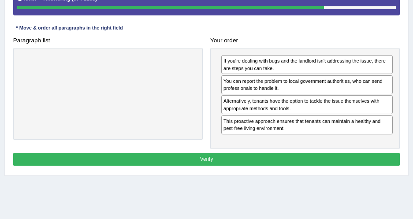
click at [326, 154] on button "Verify" at bounding box center [206, 159] width 387 height 13
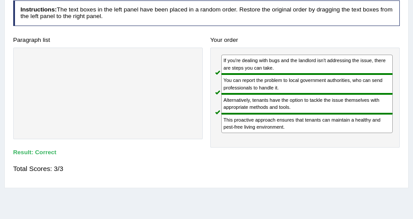
scroll to position [40, 0]
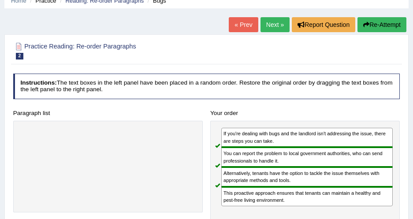
click at [275, 20] on link "Next »" at bounding box center [274, 24] width 29 height 15
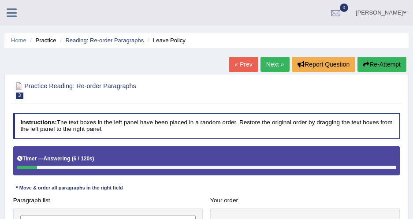
click at [134, 41] on link "Reading: Re-order Paragraphs" at bounding box center [104, 40] width 78 height 7
click at [130, 42] on link "Reading: Re-order Paragraphs" at bounding box center [104, 40] width 78 height 7
drag, startPoint x: 171, startPoint y: 34, endPoint x: 150, endPoint y: 40, distance: 22.4
click at [155, 38] on ul "Home Practice Reading: Re-order Paragraphs Leave Policy" at bounding box center [206, 40] width 404 height 15
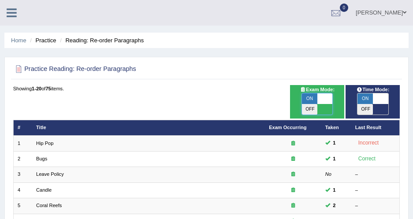
click at [328, 96] on span at bounding box center [324, 98] width 15 height 11
checkbox input "false"
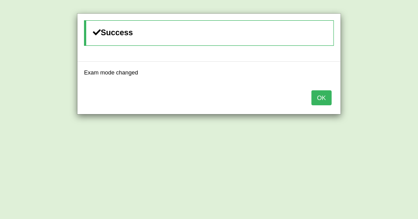
click at [323, 92] on button "OK" at bounding box center [322, 97] width 20 height 15
click at [326, 96] on button "OK" at bounding box center [322, 97] width 20 height 15
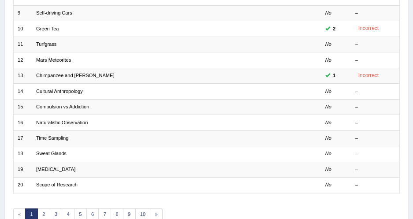
scroll to position [289, 0]
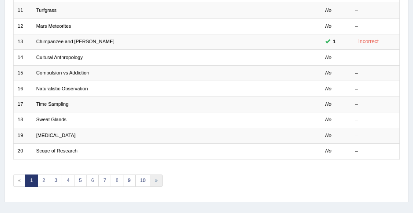
click at [150, 174] on link "»" at bounding box center [156, 180] width 13 height 12
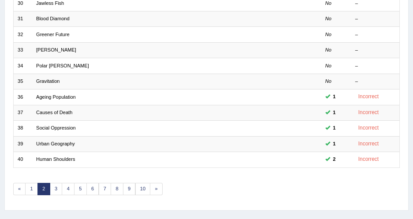
scroll to position [289, 0]
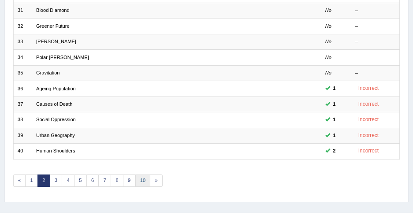
click at [141, 174] on link "10" at bounding box center [142, 180] width 15 height 12
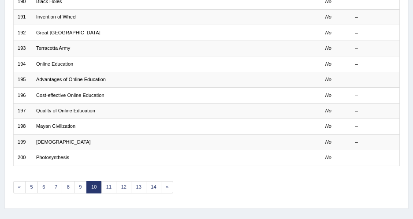
scroll to position [289, 0]
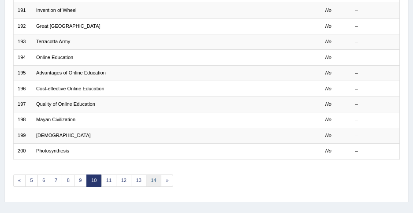
click at [149, 174] on link "14" at bounding box center [153, 180] width 15 height 12
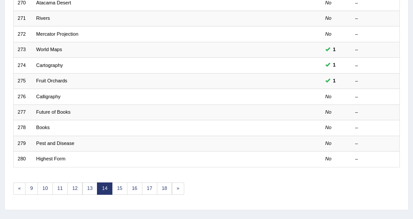
scroll to position [289, 0]
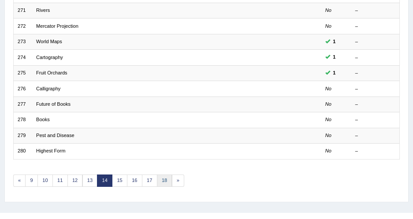
click at [161, 174] on link "18" at bounding box center [164, 180] width 15 height 12
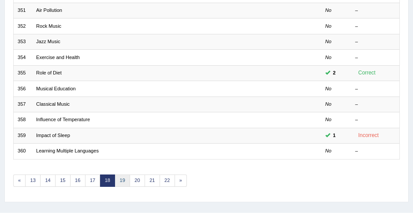
click at [118, 174] on link "19" at bounding box center [122, 180] width 15 height 12
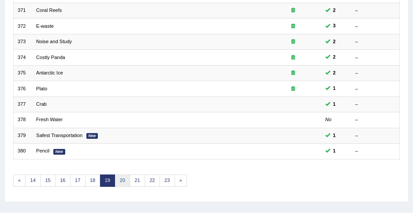
click at [117, 174] on link "20" at bounding box center [122, 180] width 15 height 12
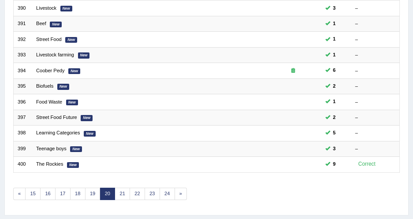
scroll to position [289, 0]
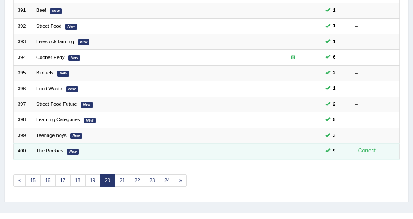
click at [48, 148] on link "The Rockies" at bounding box center [49, 150] width 27 height 5
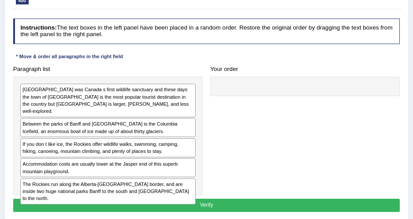
scroll to position [119, 0]
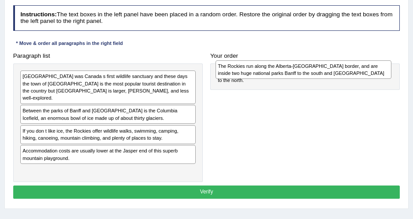
drag, startPoint x: 118, startPoint y: 166, endPoint x: 349, endPoint y: 72, distance: 249.8
click at [349, 72] on div "The Rockies run along the Alberta-British Columbia border, and are inside two h…" at bounding box center [303, 69] width 176 height 19
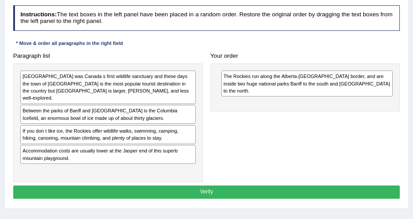
click at [354, 44] on div "Instructions: The text boxes in the left panel have been placed in a random ord…" at bounding box center [206, 103] width 390 height 203
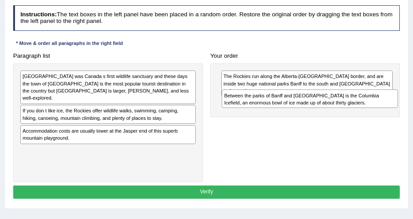
drag, startPoint x: 111, startPoint y: 112, endPoint x: 350, endPoint y: 111, distance: 239.6
click at [350, 111] on div "Paragraph list Banff was Canada s first wildlife sanctuary and these days the t…" at bounding box center [206, 115] width 394 height 133
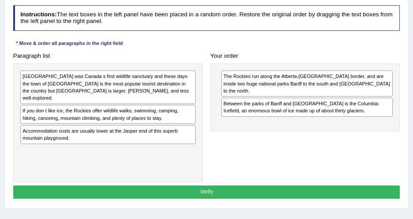
click at [357, 63] on div "The Rockies run along the Alberta-British Columbia border, and are inside two h…" at bounding box center [304, 97] width 189 height 68
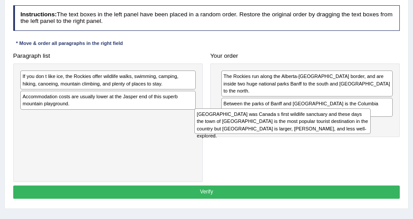
drag, startPoint x: 128, startPoint y: 75, endPoint x: 352, endPoint y: 122, distance: 229.2
click at [352, 122] on div "Banff was Canada s first wildlife sanctuary and these days the town of Banff is…" at bounding box center [282, 121] width 176 height 26
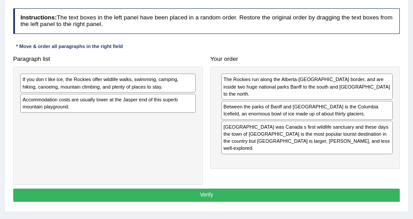
scroll to position [113, 0]
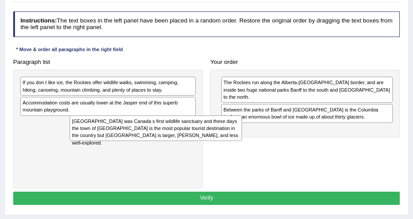
drag, startPoint x: 237, startPoint y: 122, endPoint x: 62, endPoint y: 133, distance: 175.6
click at [62, 133] on div "Paragraph list If you don t like ice, the Rockies offer wildlife walks, swimmin…" at bounding box center [206, 122] width 394 height 133
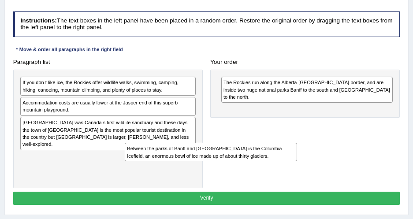
drag, startPoint x: 244, startPoint y: 101, endPoint x: 103, endPoint y: 177, distance: 160.2
click at [103, 177] on div "Paragraph list If you don t like ice, the Rockies offer wildlife walks, swimmin…" at bounding box center [206, 122] width 394 height 133
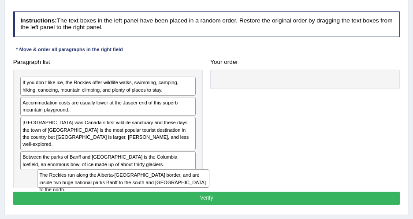
drag, startPoint x: 272, startPoint y: 90, endPoint x: 57, endPoint y: 202, distance: 242.6
click at [57, 202] on div "Instructions: The text boxes in the left panel have been placed in a random ord…" at bounding box center [206, 109] width 390 height 203
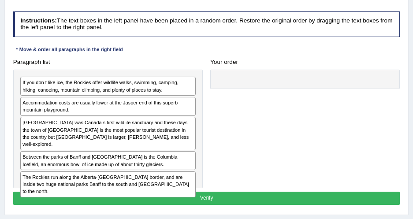
click at [249, 65] on h4 "Your order" at bounding box center [304, 62] width 189 height 7
click at [217, 114] on div "Paragraph list If you don t like ice, the Rockies offer wildlife walks, swimmin…" at bounding box center [206, 122] width 394 height 133
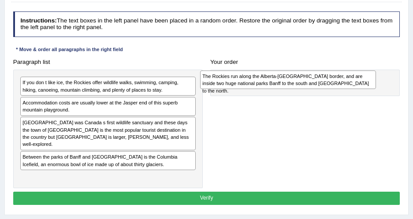
drag, startPoint x: 165, startPoint y: 171, endPoint x: 379, endPoint y: 82, distance: 231.4
click at [379, 82] on div "Paragraph list If you don t like ice, the Rockies offer wildlife walks, swimmin…" at bounding box center [206, 122] width 394 height 133
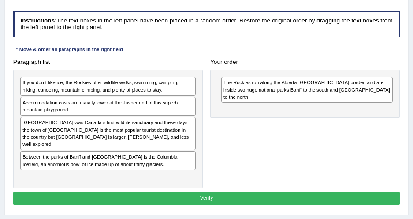
click at [361, 67] on div "Your order The Rockies run along the Alberta-British Columbia border, and are i…" at bounding box center [305, 87] width 197 height 62
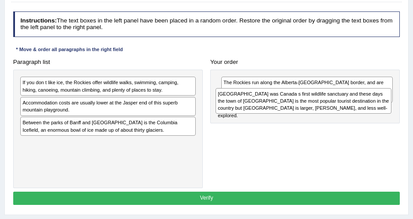
drag, startPoint x: 171, startPoint y: 128, endPoint x: 403, endPoint y: 105, distance: 232.8
click at [403, 105] on div "Paragraph list If you don t like ice, the Rockies offer wildlife walks, swimmin…" at bounding box center [206, 122] width 394 height 133
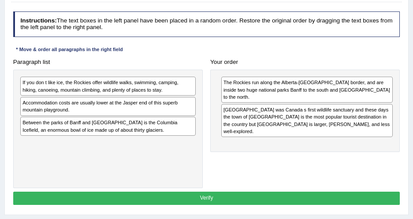
click at [374, 60] on h4 "Your order" at bounding box center [304, 62] width 189 height 7
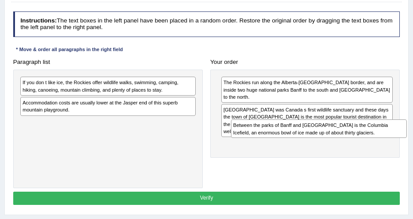
drag, startPoint x: 145, startPoint y: 125, endPoint x: 399, endPoint y: 140, distance: 254.6
click at [399, 140] on div "Paragraph list If you don t like ice, the Rockies offer wildlife walks, swimmin…" at bounding box center [206, 122] width 394 height 133
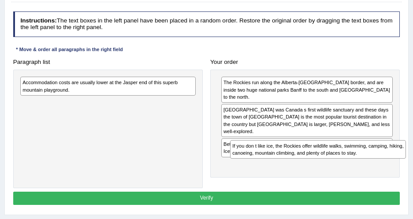
drag, startPoint x: 147, startPoint y: 82, endPoint x: 395, endPoint y: 162, distance: 260.4
click at [395, 162] on div "Paragraph list If you don t like ice, the Rockies offer wildlife walks, swimmin…" at bounding box center [206, 122] width 394 height 133
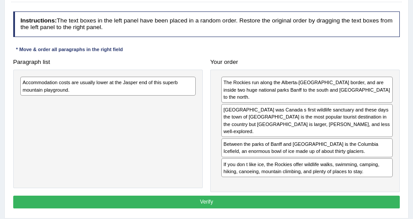
click at [199, 84] on div "Accommodation costs are usually lower at the Jasper end of this superb mountain…" at bounding box center [107, 129] width 189 height 119
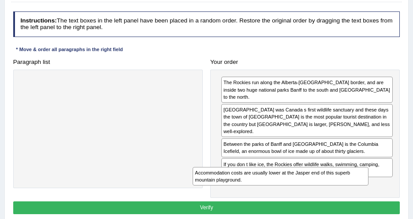
drag, startPoint x: 174, startPoint y: 84, endPoint x: 378, endPoint y: 195, distance: 232.8
click at [378, 195] on div "Instructions: The text boxes in the left panel have been placed in a random ord…" at bounding box center [206, 114] width 390 height 212
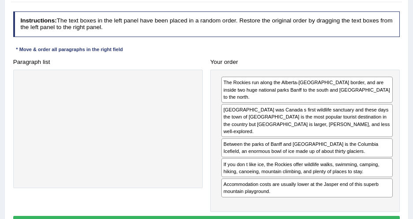
click at [369, 216] on button "Verify" at bounding box center [206, 222] width 387 height 13
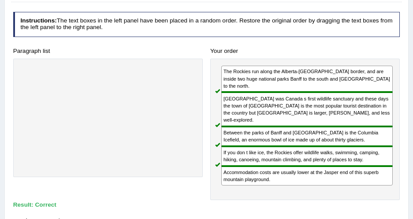
click at [259, 33] on h4 "Instructions: The text boxes in the left panel have been placed in a random ord…" at bounding box center [206, 24] width 387 height 25
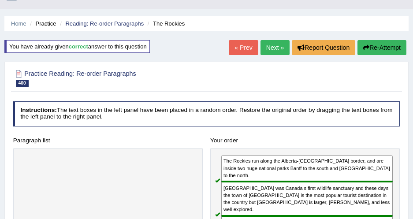
scroll to position [15, 0]
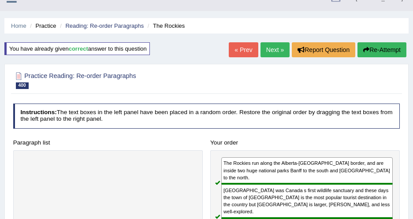
click at [276, 47] on link "Next »" at bounding box center [274, 49] width 29 height 15
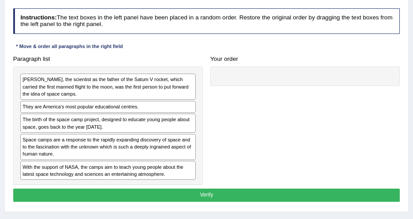
scroll to position [115, 0]
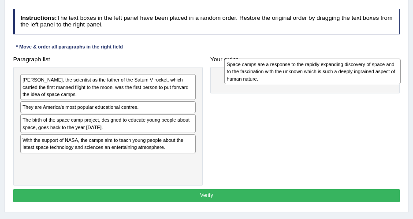
drag, startPoint x: 102, startPoint y: 154, endPoint x: 316, endPoint y: 88, distance: 224.5
click at [316, 84] on div "Space camps are a response to the rapidly expanding discovery of space and to t…" at bounding box center [312, 72] width 176 height 26
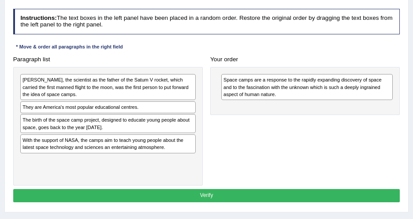
click at [318, 53] on div "Your order Space camps are a response to the rapidly expanding discovery of spa…" at bounding box center [305, 84] width 197 height 62
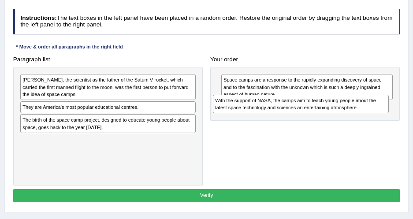
drag, startPoint x: 107, startPoint y: 145, endPoint x: 337, endPoint y: 116, distance: 232.2
click at [337, 116] on div "Paragraph list [PERSON_NAME], the scientist as the father of the Satum V rocket…" at bounding box center [206, 119] width 394 height 133
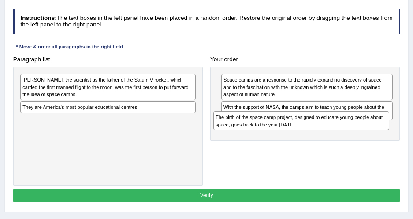
drag, startPoint x: 130, startPoint y: 125, endPoint x: 361, endPoint y: 141, distance: 232.2
click at [361, 141] on div "Paragraph list [PERSON_NAME], the scientist as the father of the Satum V rocket…" at bounding box center [206, 119] width 394 height 133
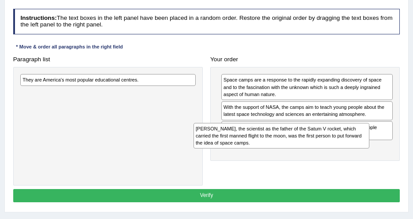
drag, startPoint x: 114, startPoint y: 79, endPoint x: 320, endPoint y: 141, distance: 215.7
click at [320, 141] on div "[PERSON_NAME], the scientist as the father of the Satum V rocket, which carried…" at bounding box center [281, 136] width 176 height 26
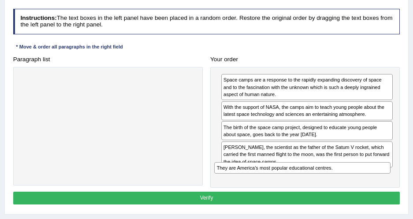
drag, startPoint x: 156, startPoint y: 79, endPoint x: 390, endPoint y: 187, distance: 258.0
click at [390, 187] on div "Instructions: The text boxes in the left panel have been placed in a random ord…" at bounding box center [206, 107] width 390 height 205
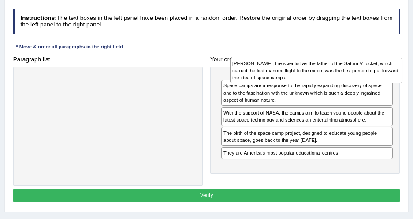
drag, startPoint x: 244, startPoint y: 146, endPoint x: 259, endPoint y: 61, distance: 86.3
click at [259, 61] on div "[PERSON_NAME], the scientist as the father of the Satum V rocket, which carried…" at bounding box center [316, 71] width 172 height 26
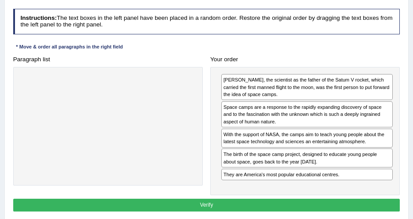
click at [191, 61] on h4 "Paragraph list" at bounding box center [107, 59] width 189 height 7
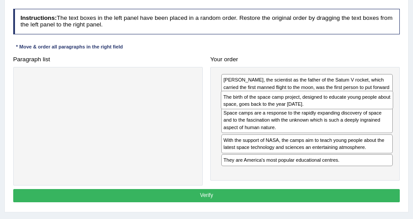
drag, startPoint x: 277, startPoint y: 154, endPoint x: 279, endPoint y: 105, distance: 49.4
click at [279, 105] on div "The birth of the space camp project, designed to educate young people about spa…" at bounding box center [307, 100] width 172 height 19
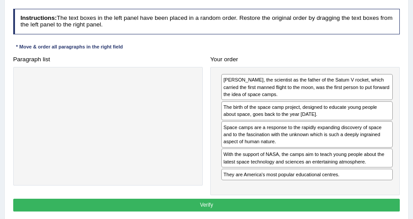
click at [228, 207] on button "Verify" at bounding box center [206, 205] width 387 height 13
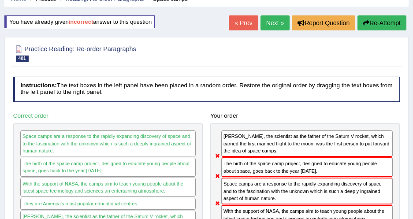
scroll to position [38, 0]
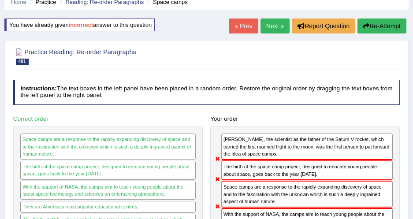
click at [263, 29] on link "Next »" at bounding box center [274, 26] width 29 height 15
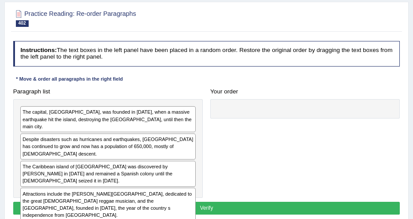
scroll to position [105, 0]
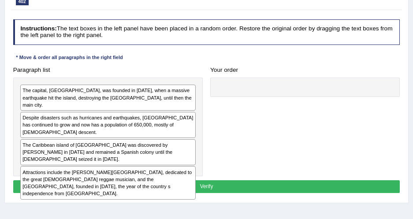
click at [285, 63] on div "Your order" at bounding box center [305, 79] width 197 height 33
click at [264, 67] on h4 "Your order" at bounding box center [304, 70] width 189 height 7
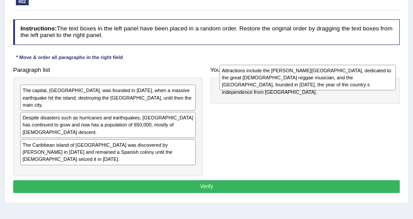
drag, startPoint x: 65, startPoint y: 143, endPoint x: 279, endPoint y: 70, distance: 226.0
click at [279, 70] on div "Attractions include the [PERSON_NAME][GEOGRAPHIC_DATA], dedicated to the great …" at bounding box center [307, 78] width 176 height 26
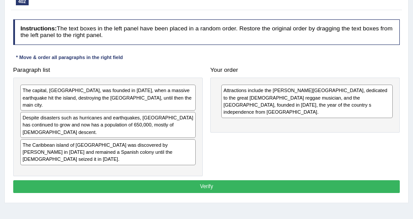
click at [278, 62] on div "Instructions: The text boxes in the left panel have been placed in a random ord…" at bounding box center [206, 107] width 390 height 183
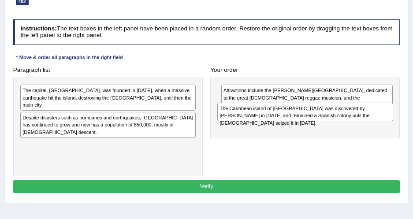
drag, startPoint x: 117, startPoint y: 136, endPoint x: 351, endPoint y: 122, distance: 234.4
click at [351, 122] on div "Paragraph list The capital, [GEOGRAPHIC_DATA], was founded in [DATE], when a ma…" at bounding box center [206, 119] width 394 height 113
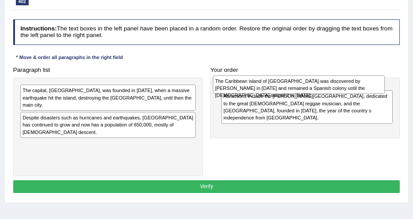
drag, startPoint x: 351, startPoint y: 122, endPoint x: 344, endPoint y: 88, distance: 34.6
click at [344, 88] on div "The Caribbean island of [GEOGRAPHIC_DATA] was discovered by [PERSON_NAME] in [D…" at bounding box center [299, 84] width 172 height 19
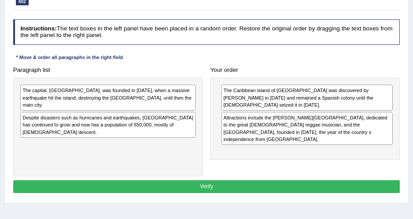
click at [262, 124] on div "Attractions include the [PERSON_NAME][GEOGRAPHIC_DATA], dedicated to the great …" at bounding box center [306, 128] width 171 height 33
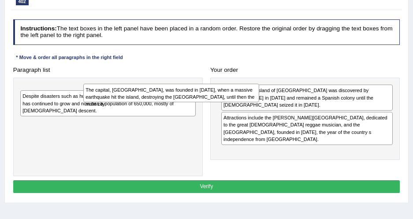
drag, startPoint x: 141, startPoint y: 94, endPoint x: 209, endPoint y: 97, distance: 68.3
click at [209, 97] on div "The capital, [GEOGRAPHIC_DATA], was founded in [DATE], when a massive earthquak…" at bounding box center [171, 93] width 176 height 19
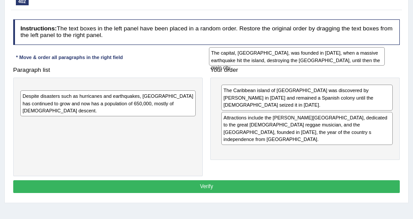
drag, startPoint x: 177, startPoint y: 94, endPoint x: 407, endPoint y: 55, distance: 232.8
click at [407, 55] on div "Practice Reading: Re-order Paragraphs 402 [GEOGRAPHIC_DATA] Instructions: The t…" at bounding box center [206, 91] width 404 height 223
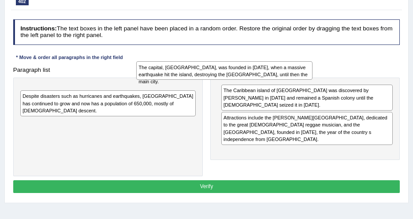
click at [407, 55] on div "Practice Reading: Re-order Paragraphs 402 [GEOGRAPHIC_DATA] Instructions: The t…" at bounding box center [206, 91] width 404 height 223
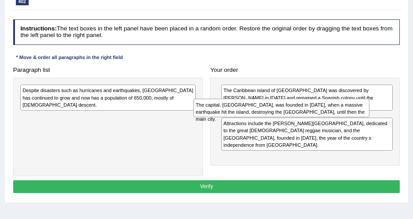
drag, startPoint x: 159, startPoint y: 94, endPoint x: 366, endPoint y: 115, distance: 207.6
click at [366, 115] on div "The capital, [GEOGRAPHIC_DATA], was founded in [DATE], when a massive earthquak…" at bounding box center [281, 108] width 176 height 19
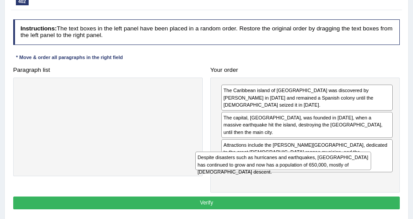
drag, startPoint x: 188, startPoint y: 95, endPoint x: 408, endPoint y: 174, distance: 234.4
click at [408, 174] on div "Home Practice Reading: Re-order Paragraphs [GEOGRAPHIC_DATA] You have already g…" at bounding box center [206, 115] width 413 height 441
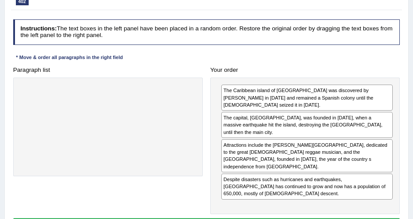
click at [276, 72] on h4 "Your order" at bounding box center [304, 70] width 189 height 7
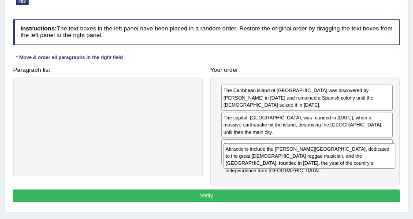
drag, startPoint x: 242, startPoint y: 145, endPoint x: 248, endPoint y: 178, distance: 33.5
click at [248, 178] on div "Instructions: The text boxes in the left panel have been placed in a random ord…" at bounding box center [206, 112] width 390 height 193
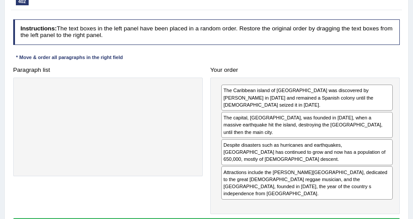
click at [205, 156] on div "Paragraph list" at bounding box center [107, 119] width 197 height 113
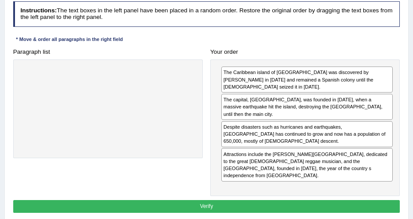
click at [238, 200] on button "Verify" at bounding box center [206, 206] width 387 height 13
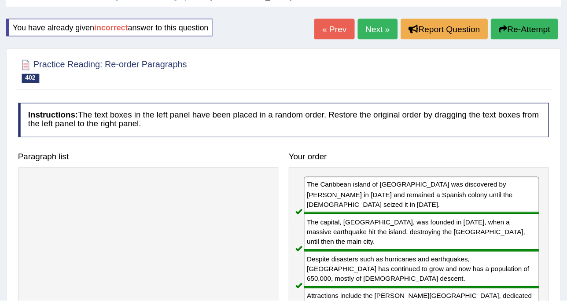
scroll to position [0, 0]
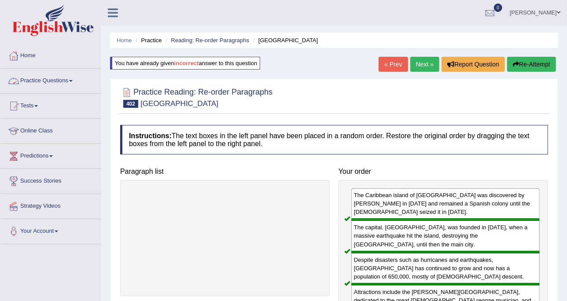
click at [72, 82] on link "Practice Questions" at bounding box center [50, 80] width 100 height 22
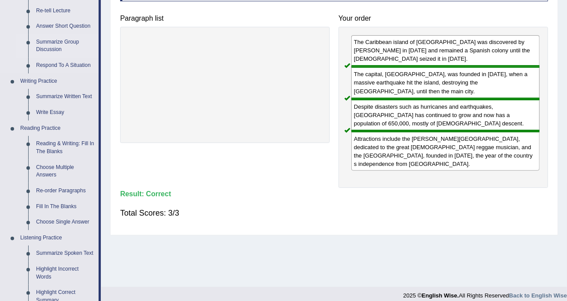
scroll to position [170, 0]
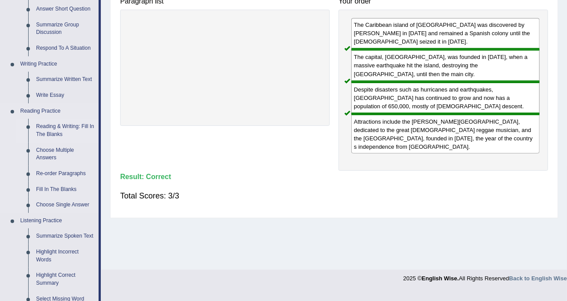
click at [64, 129] on link "Reading & Writing: Fill In The Blanks" at bounding box center [65, 130] width 67 height 23
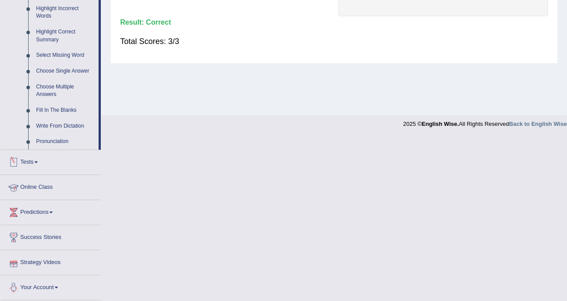
scroll to position [318, 0]
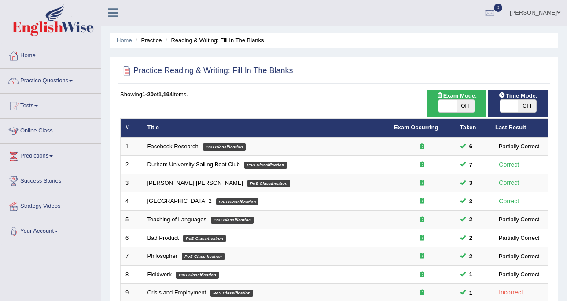
click at [173, 143] on link "Facebook Research" at bounding box center [173, 146] width 51 height 7
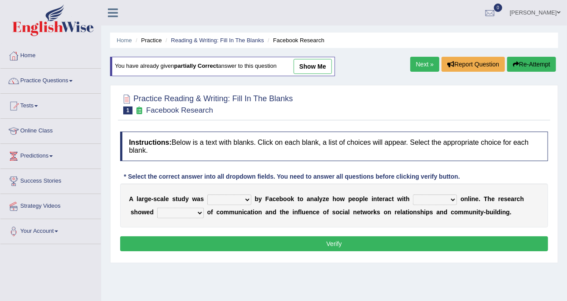
drag, startPoint x: 0, startPoint y: 0, endPoint x: 244, endPoint y: 198, distance: 313.8
click at [244, 198] on select "surveyed had asked made" at bounding box center [229, 200] width 44 height 11
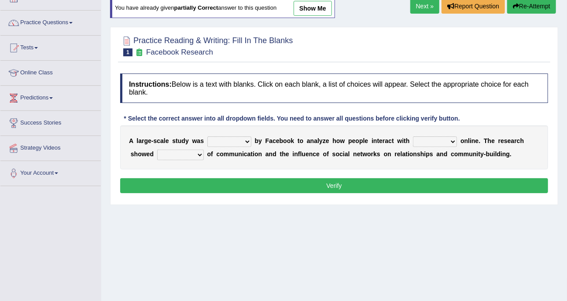
scroll to position [66, 0]
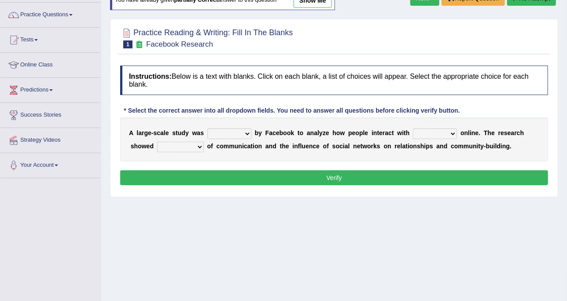
click at [240, 131] on select "surveyed had asked made" at bounding box center [229, 134] width 44 height 11
click at [226, 95] on div "Instructions: Below is a text with blanks. Click on each blank, a list of choic…" at bounding box center [334, 126] width 433 height 131
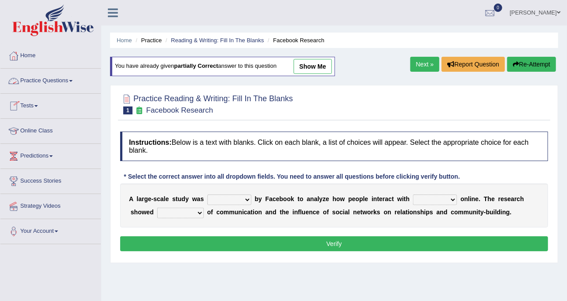
click at [79, 75] on link "Practice Questions" at bounding box center [50, 80] width 100 height 22
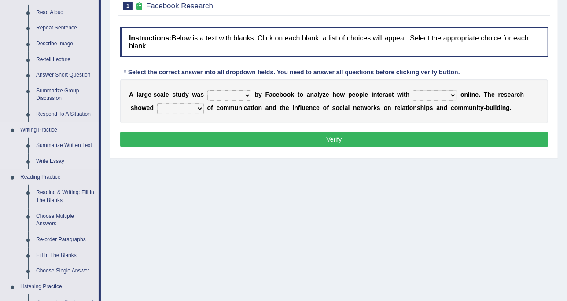
scroll to position [159, 0]
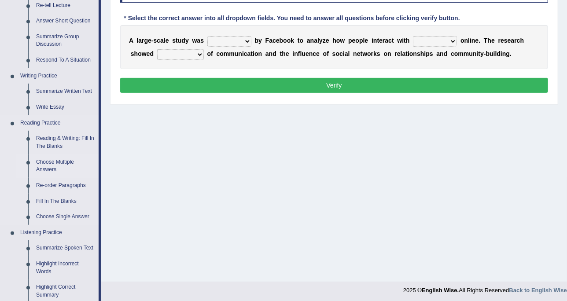
click at [48, 167] on link "Choose Multiple Answers" at bounding box center [65, 166] width 67 height 23
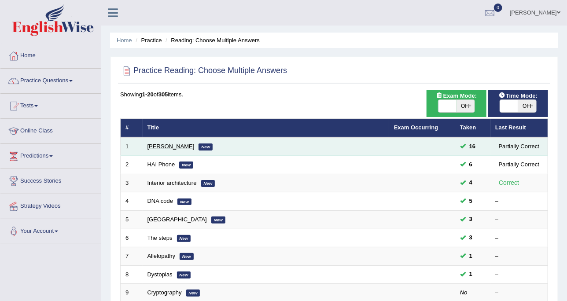
click at [177, 144] on link "Damian Scarf" at bounding box center [171, 146] width 47 height 7
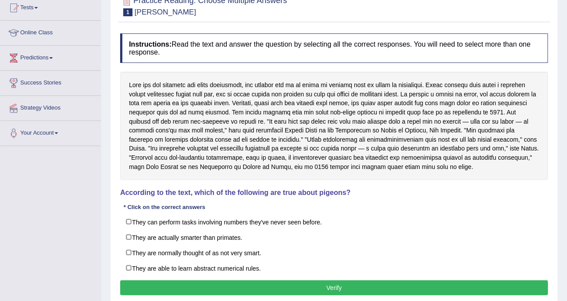
scroll to position [124, 0]
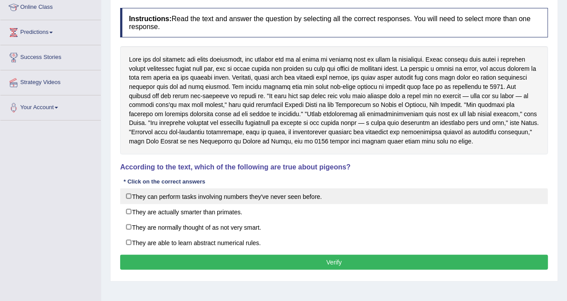
click at [229, 198] on label "They can perform tasks involving numbers they've never seen before." at bounding box center [334, 197] width 428 height 16
checkbox input "true"
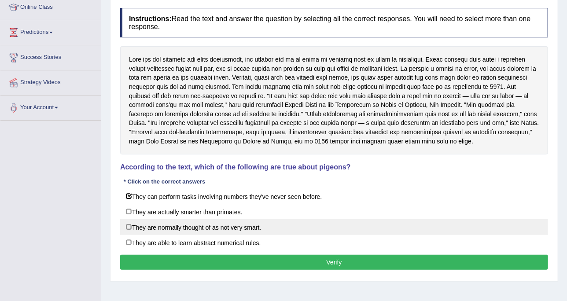
click at [204, 226] on label "They are normally thought of as not very smart." at bounding box center [334, 227] width 428 height 16
checkbox input "true"
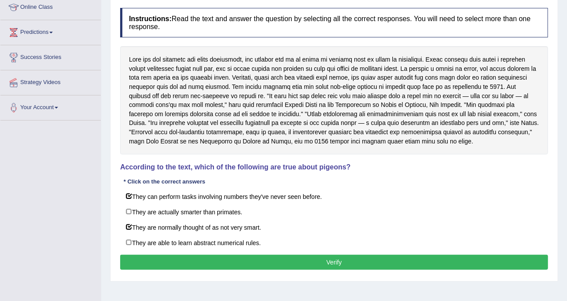
click at [326, 266] on button "Verify" at bounding box center [334, 262] width 428 height 15
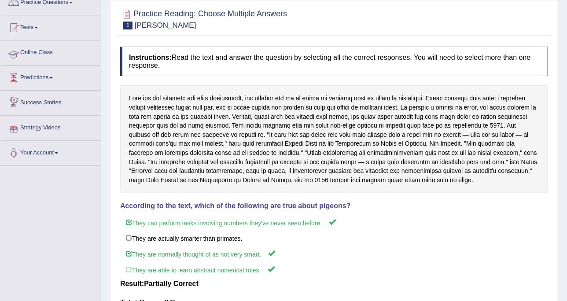
scroll to position [45, 0]
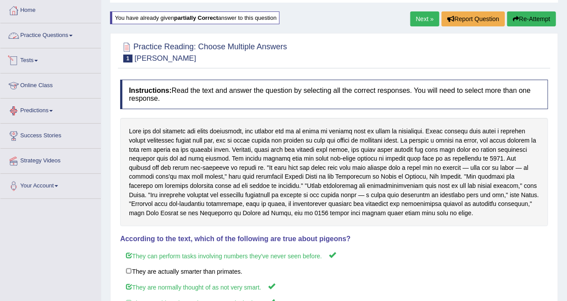
click at [61, 35] on link "Practice Questions" at bounding box center [50, 34] width 100 height 22
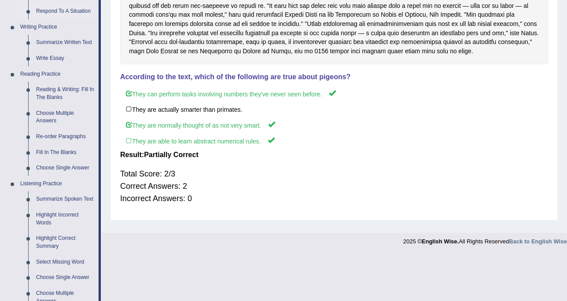
scroll to position [207, 0]
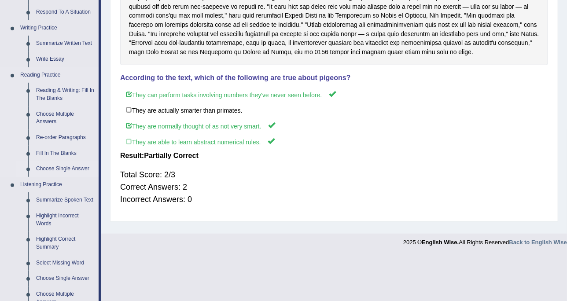
click at [66, 169] on link "Choose Single Answer" at bounding box center [65, 169] width 67 height 16
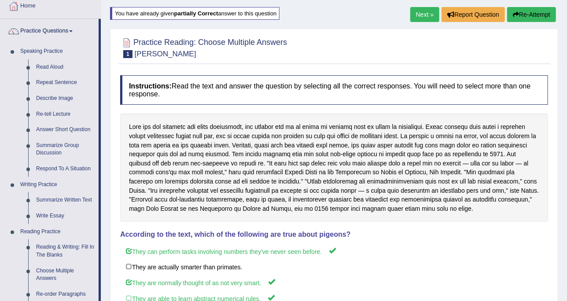
scroll to position [49, 0]
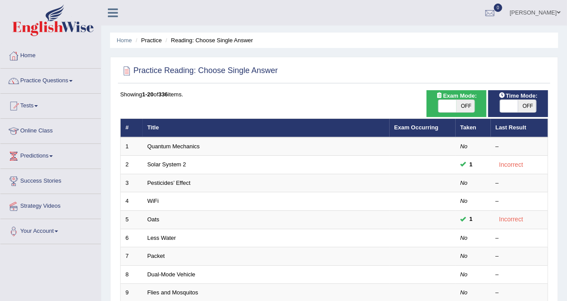
click at [383, 122] on th "Title" at bounding box center [266, 128] width 247 height 19
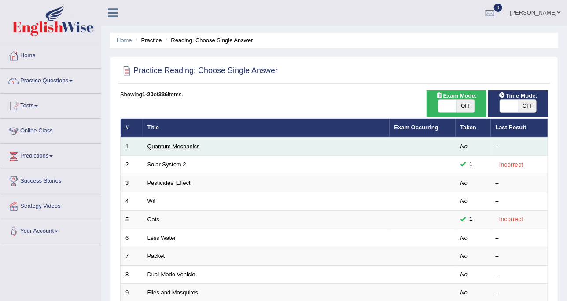
click at [185, 143] on link "Quantum Mechanics" at bounding box center [174, 146] width 52 height 7
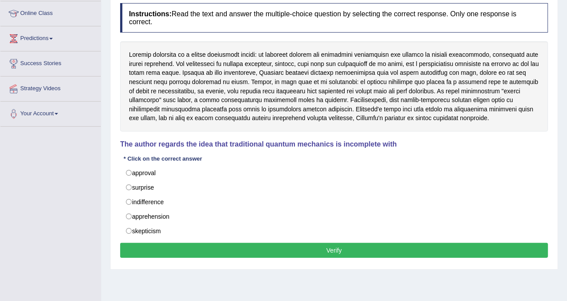
scroll to position [118, 0]
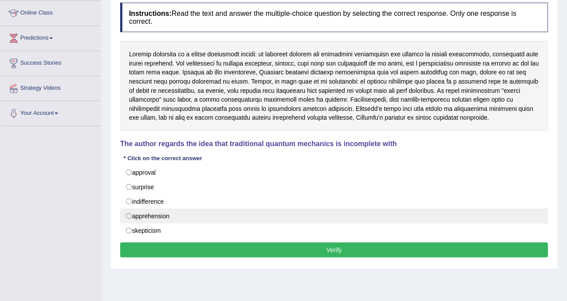
click at [156, 211] on label "apprehension" at bounding box center [334, 216] width 428 height 15
radio input "true"
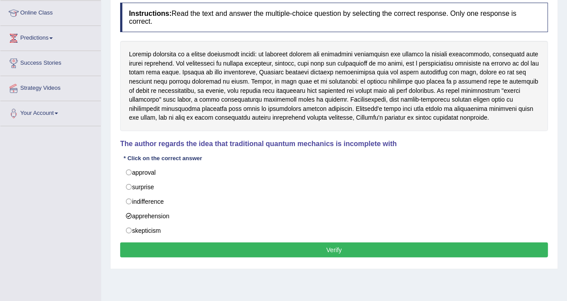
click at [171, 247] on button "Verify" at bounding box center [334, 250] width 428 height 15
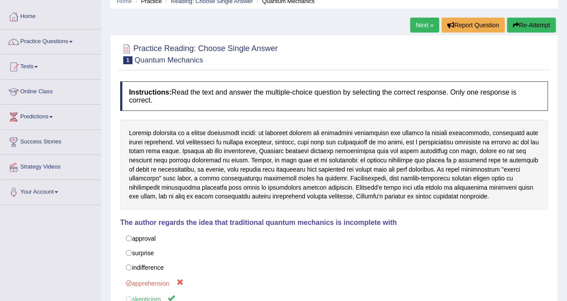
scroll to position [100, 0]
